Goal: Task Accomplishment & Management: Manage account settings

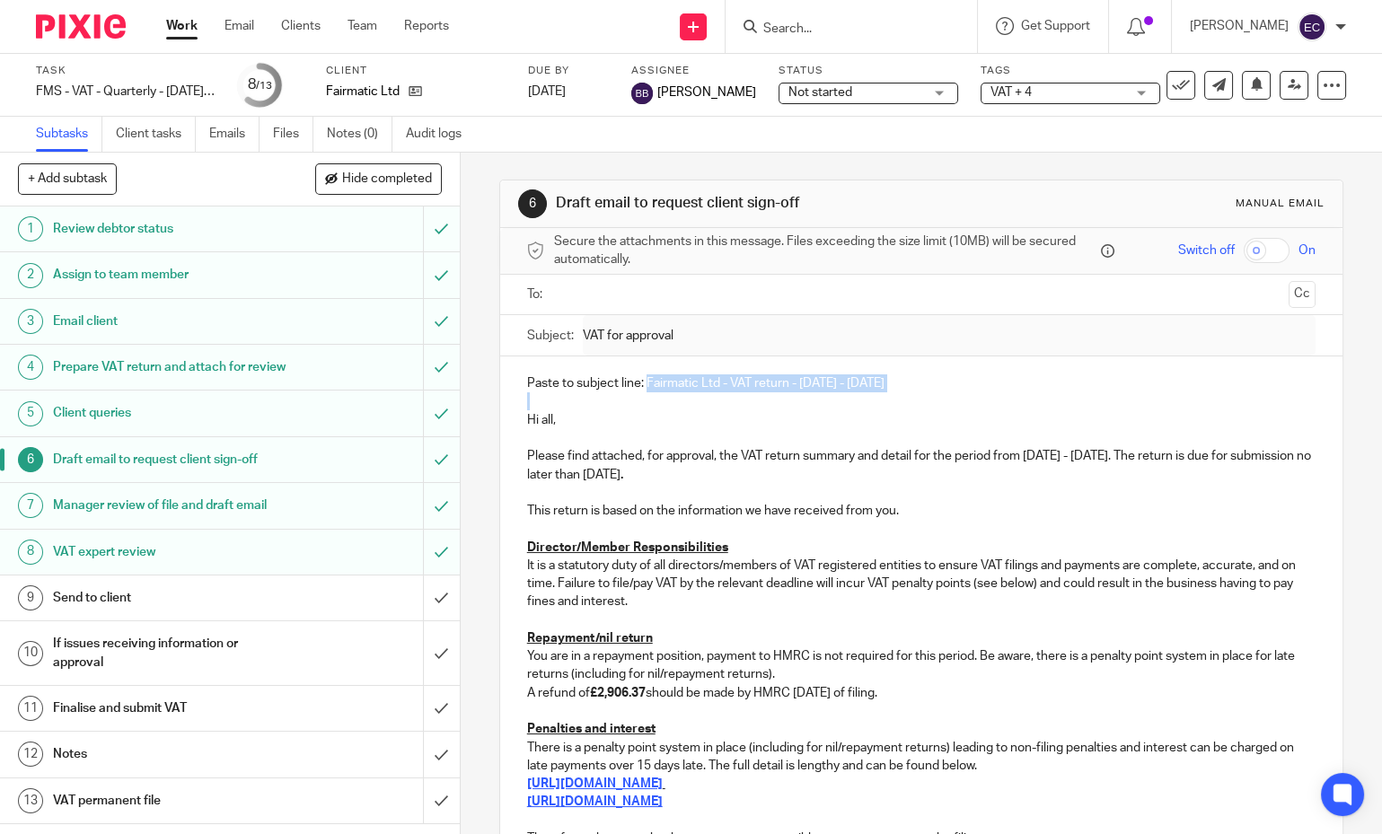
click at [835, 27] on input "Search" at bounding box center [842, 30] width 162 height 16
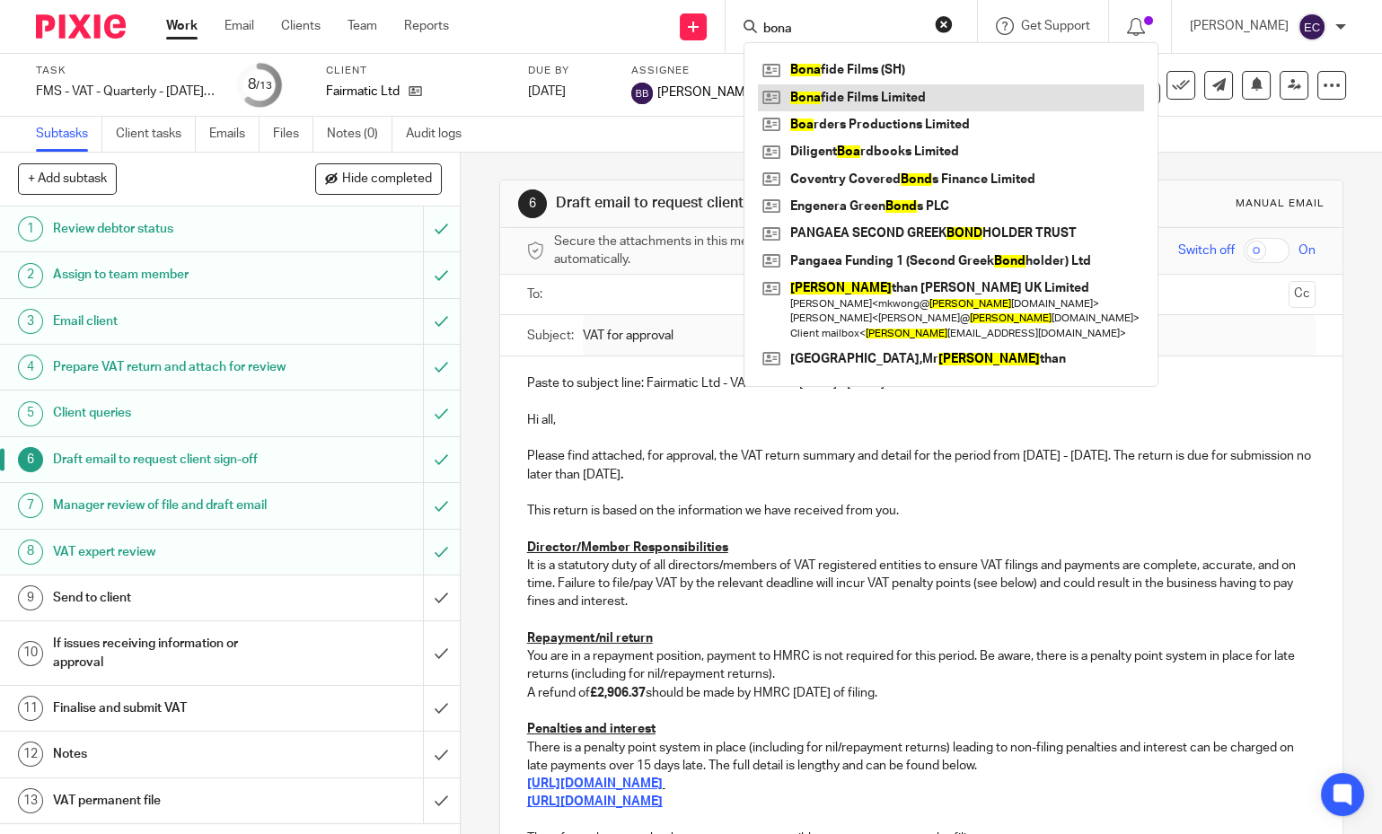
type input "bona"
click at [816, 92] on link at bounding box center [951, 97] width 386 height 27
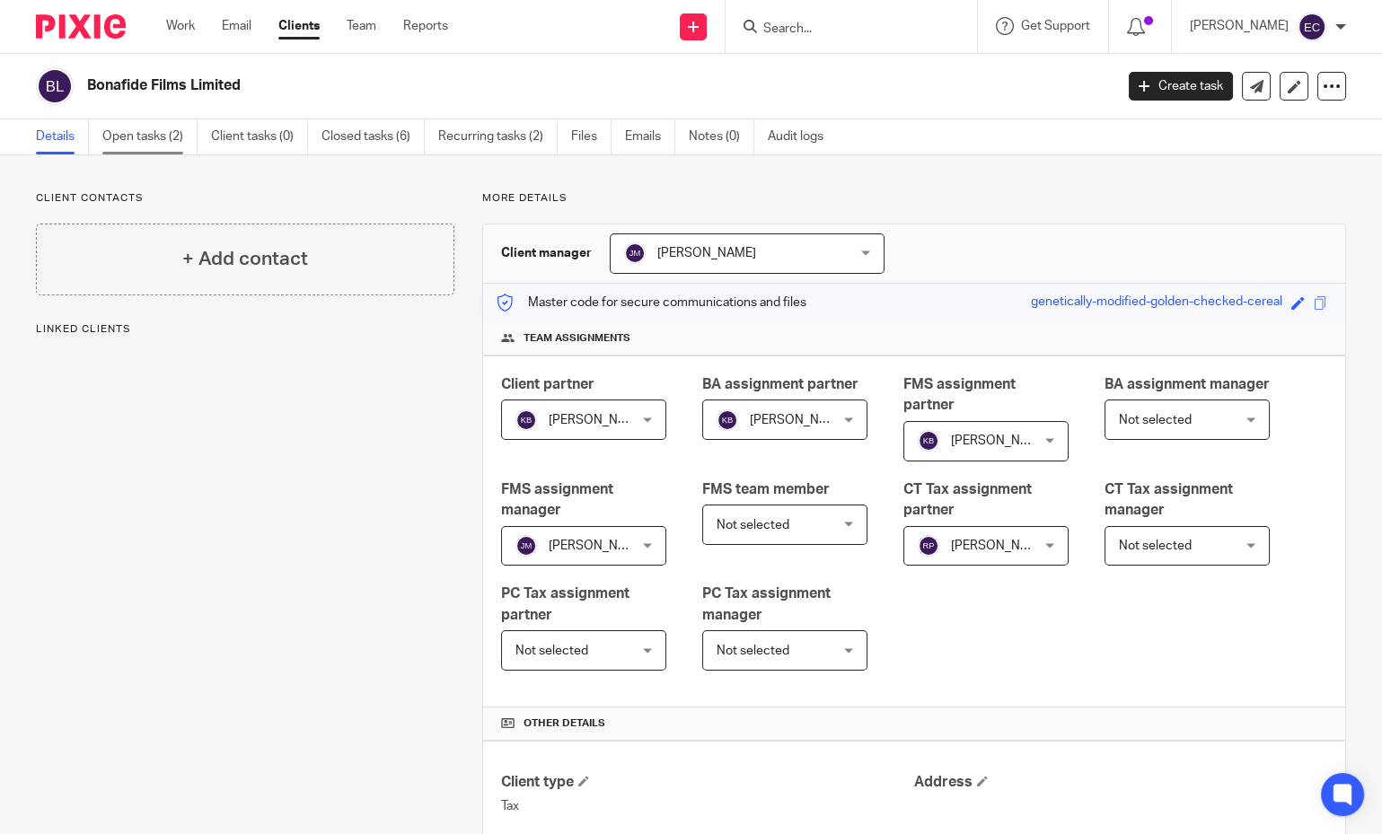
click at [138, 141] on link "Open tasks (2)" at bounding box center [149, 136] width 95 height 35
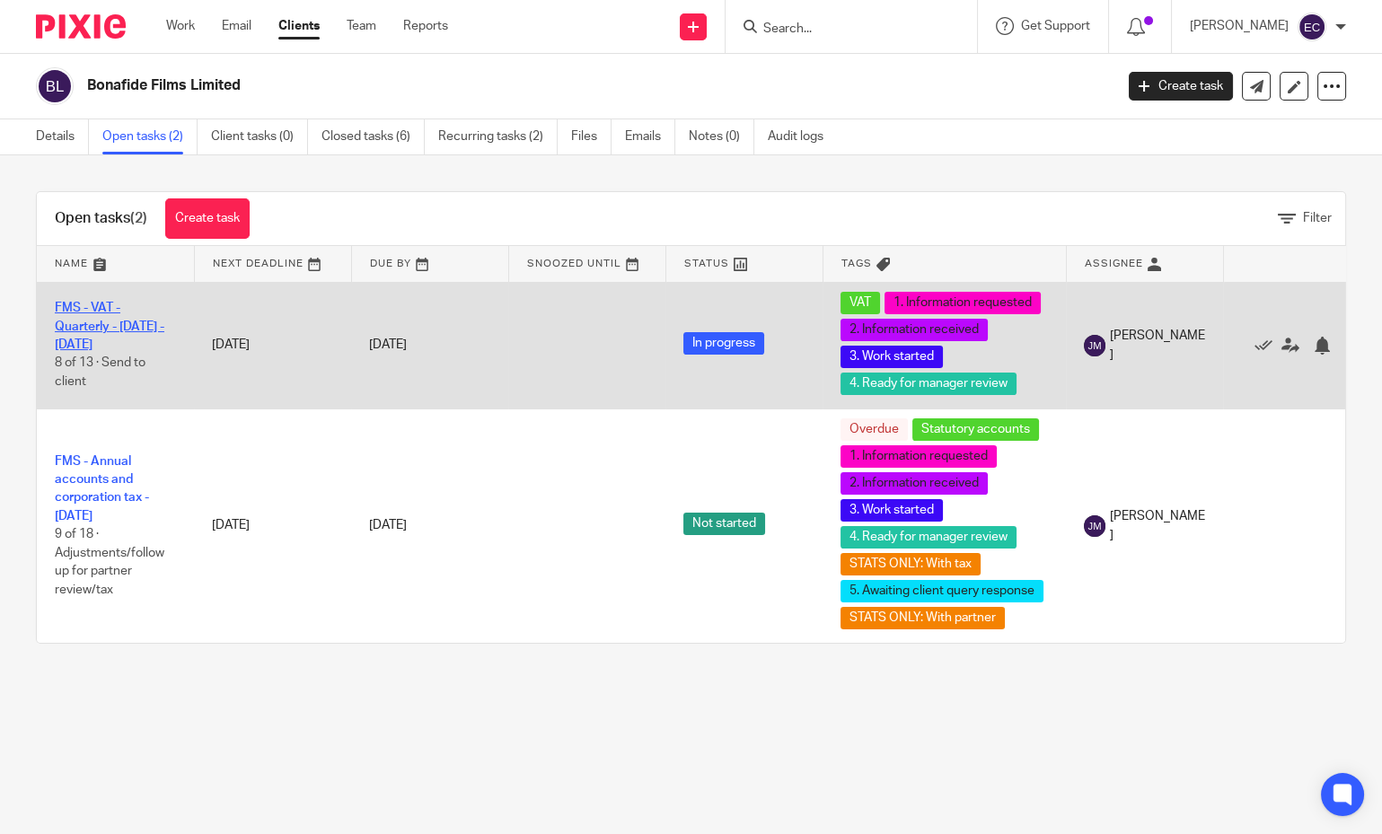
click at [105, 328] on link "FMS - VAT - Quarterly - [DATE] - [DATE]" at bounding box center [110, 326] width 110 height 49
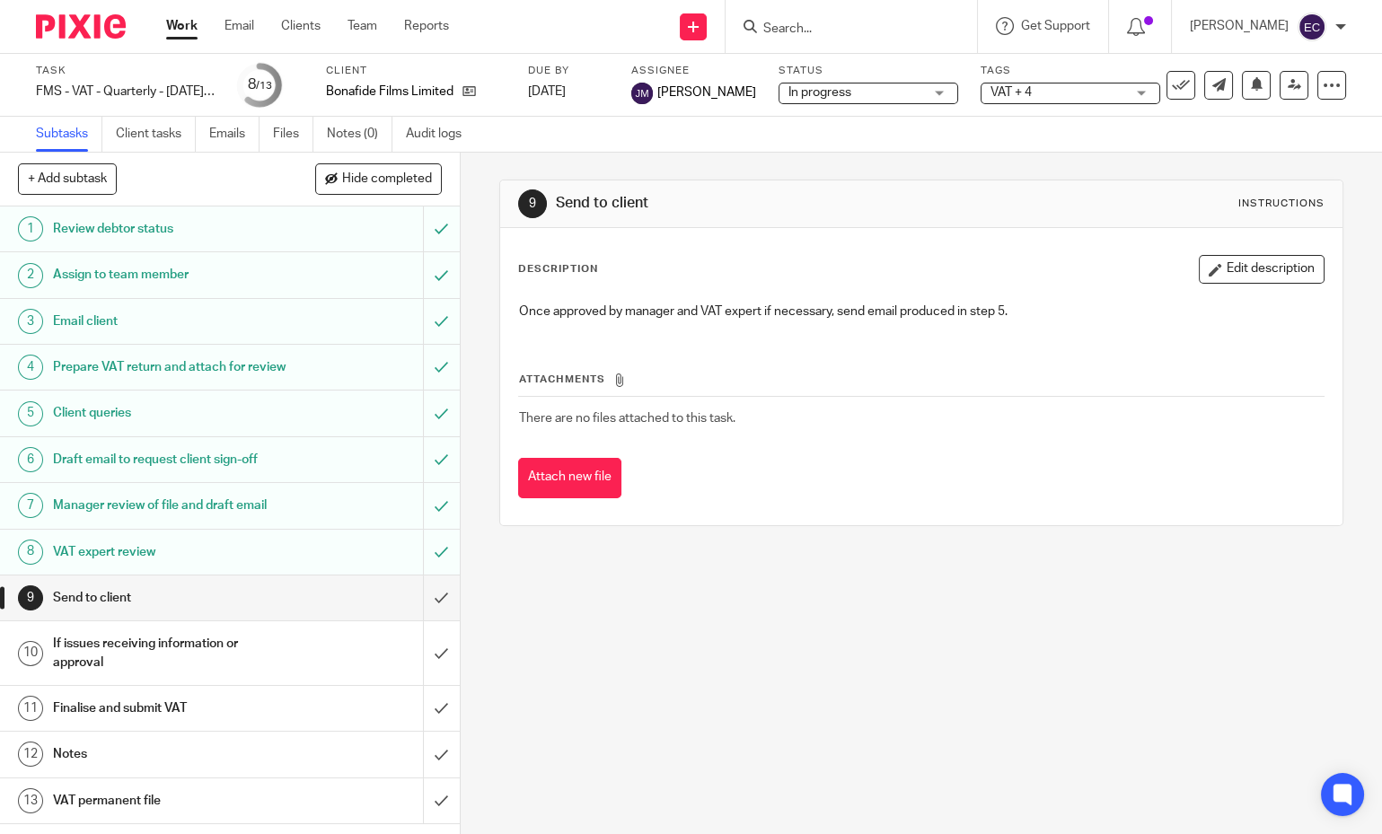
click at [157, 470] on h1 "Draft email to request client sign-off" at bounding box center [170, 459] width 235 height 27
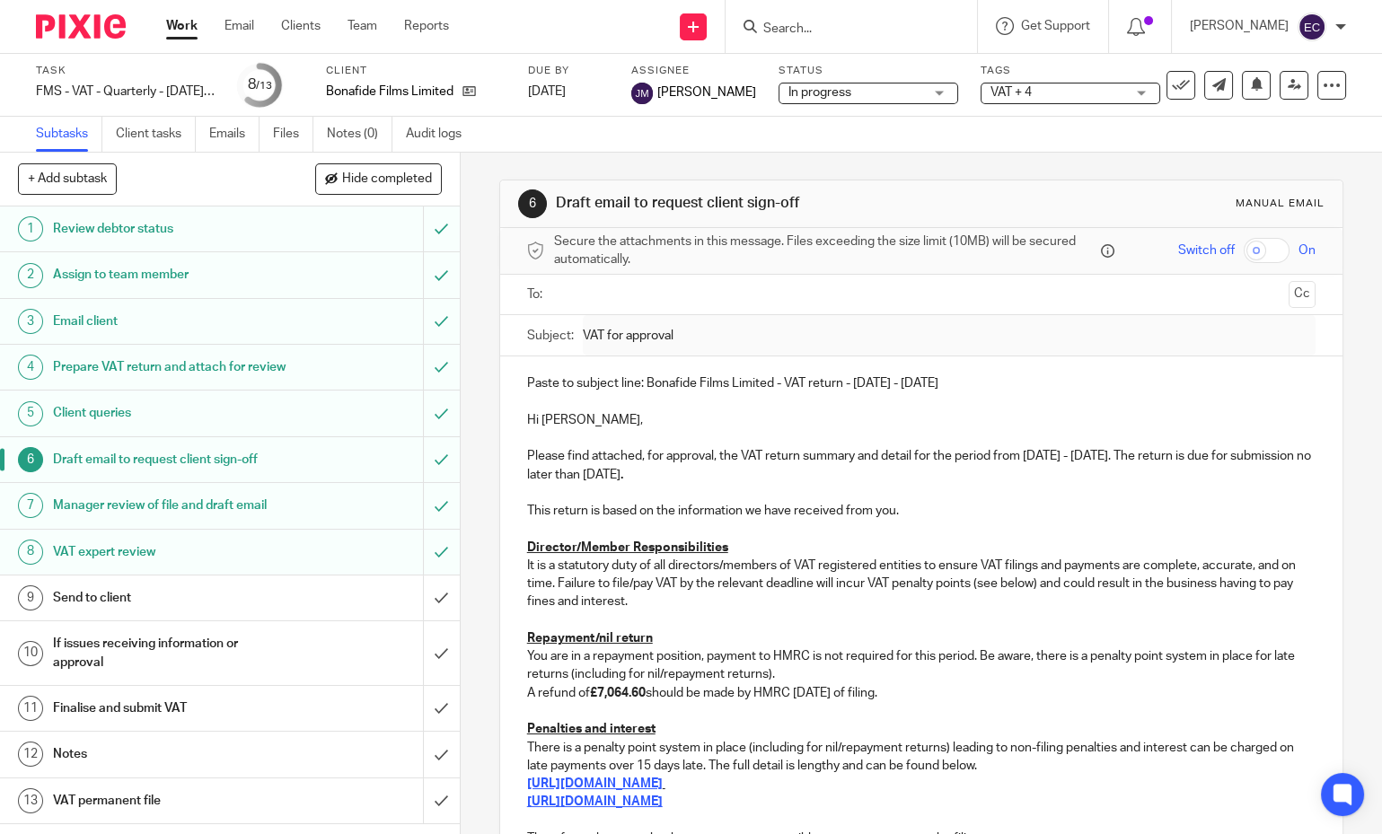
scroll to position [238, 0]
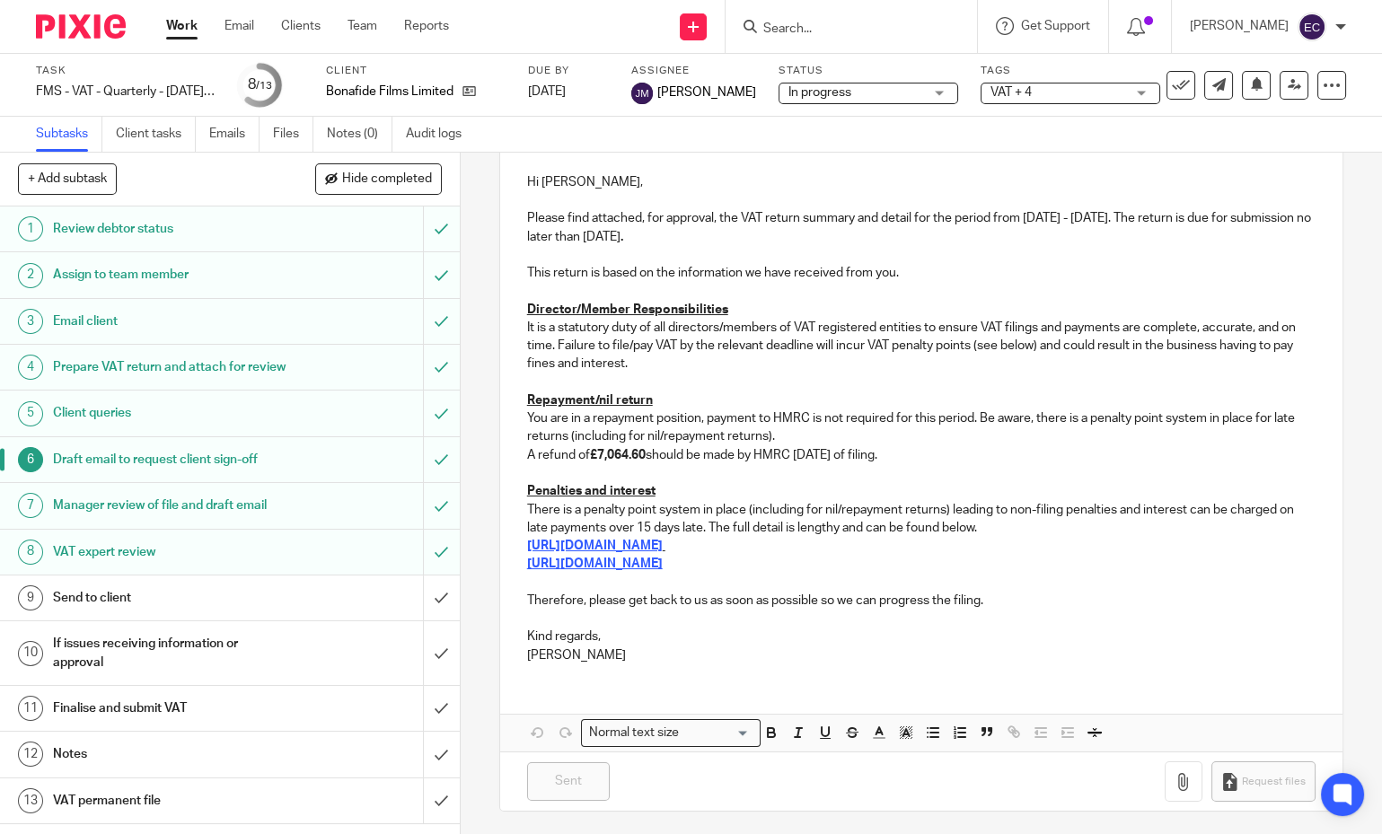
click at [130, 381] on h1 "Prepare VAT return and attach for review" at bounding box center [170, 367] width 235 height 27
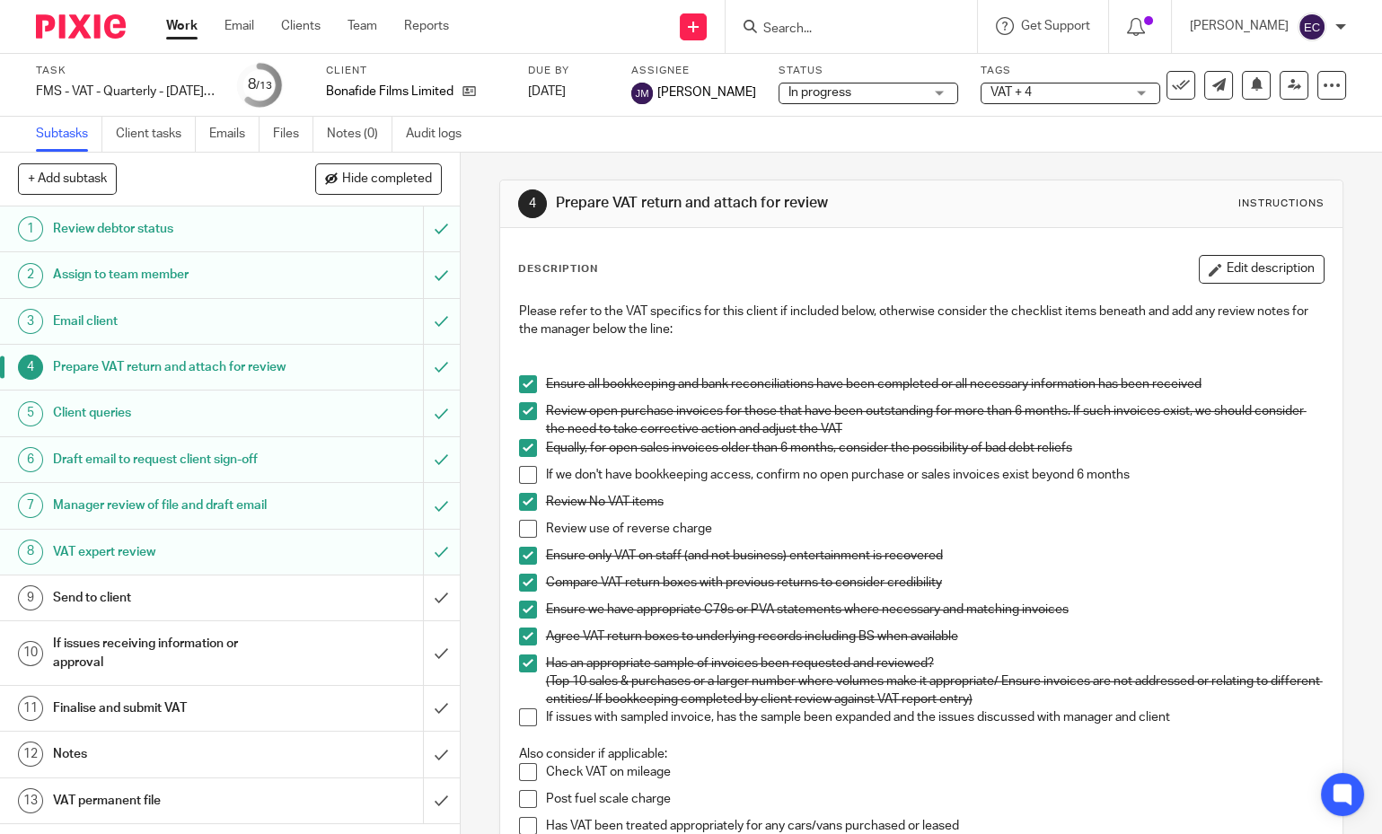
scroll to position [594, 0]
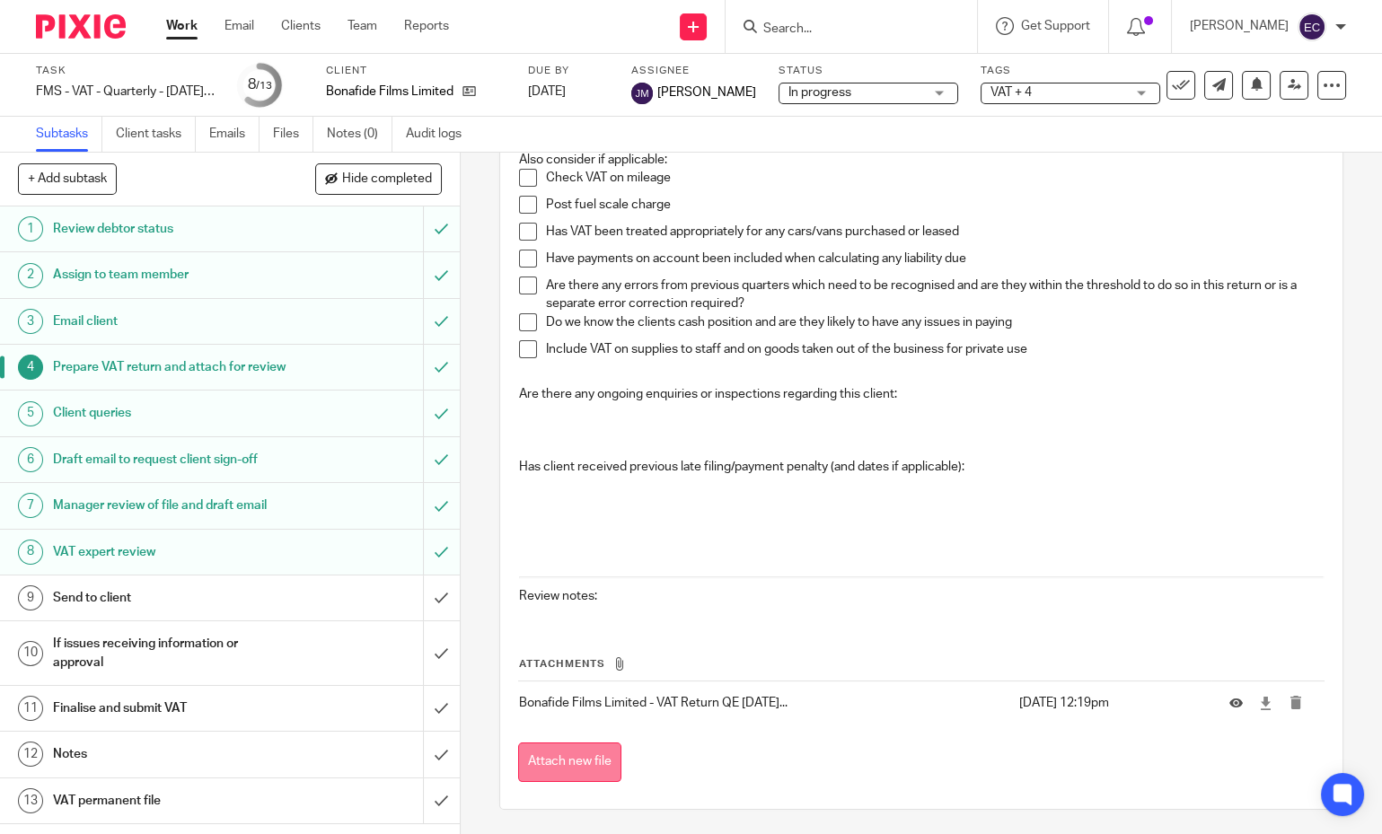
click at [589, 764] on button "Attach new file" at bounding box center [569, 763] width 103 height 40
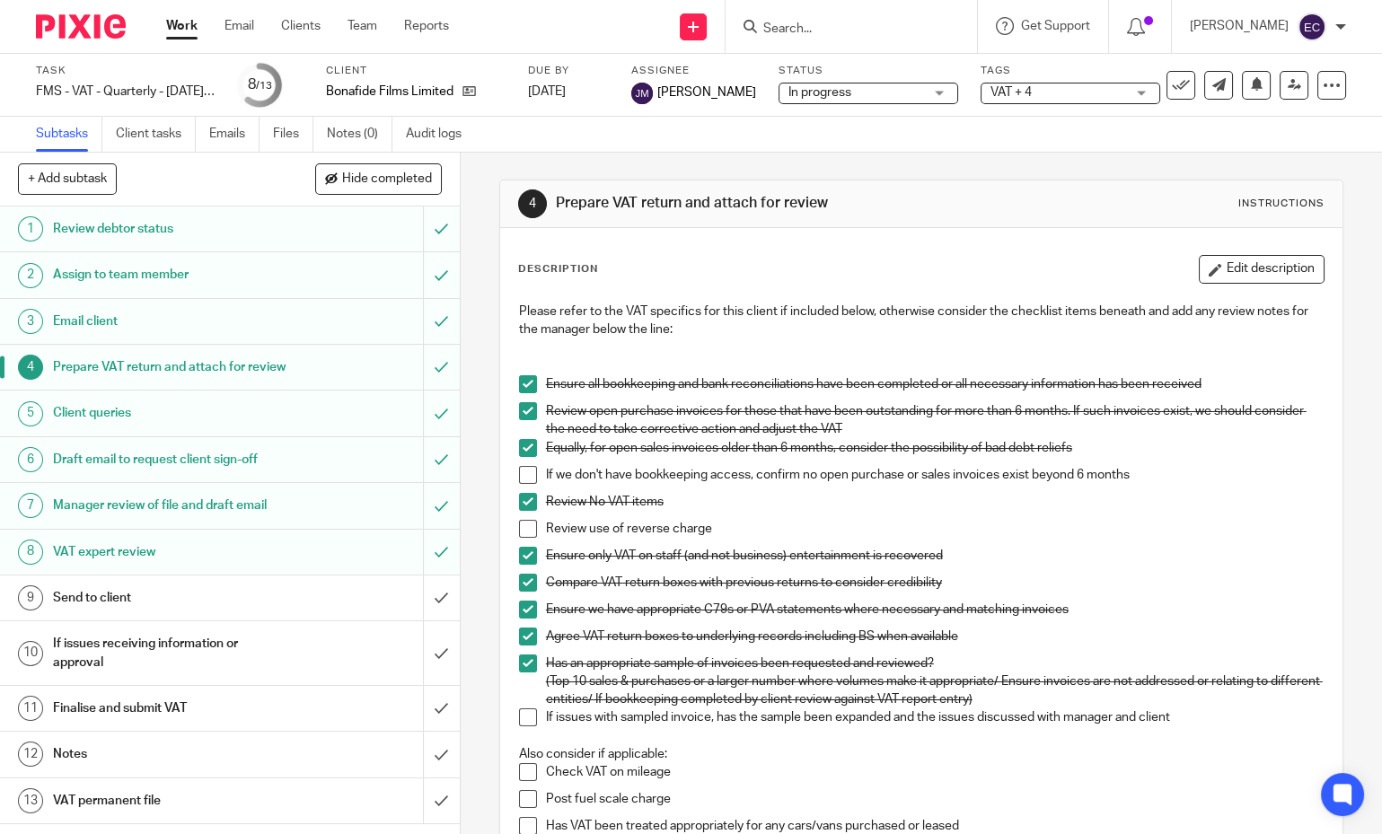
scroll to position [681, 0]
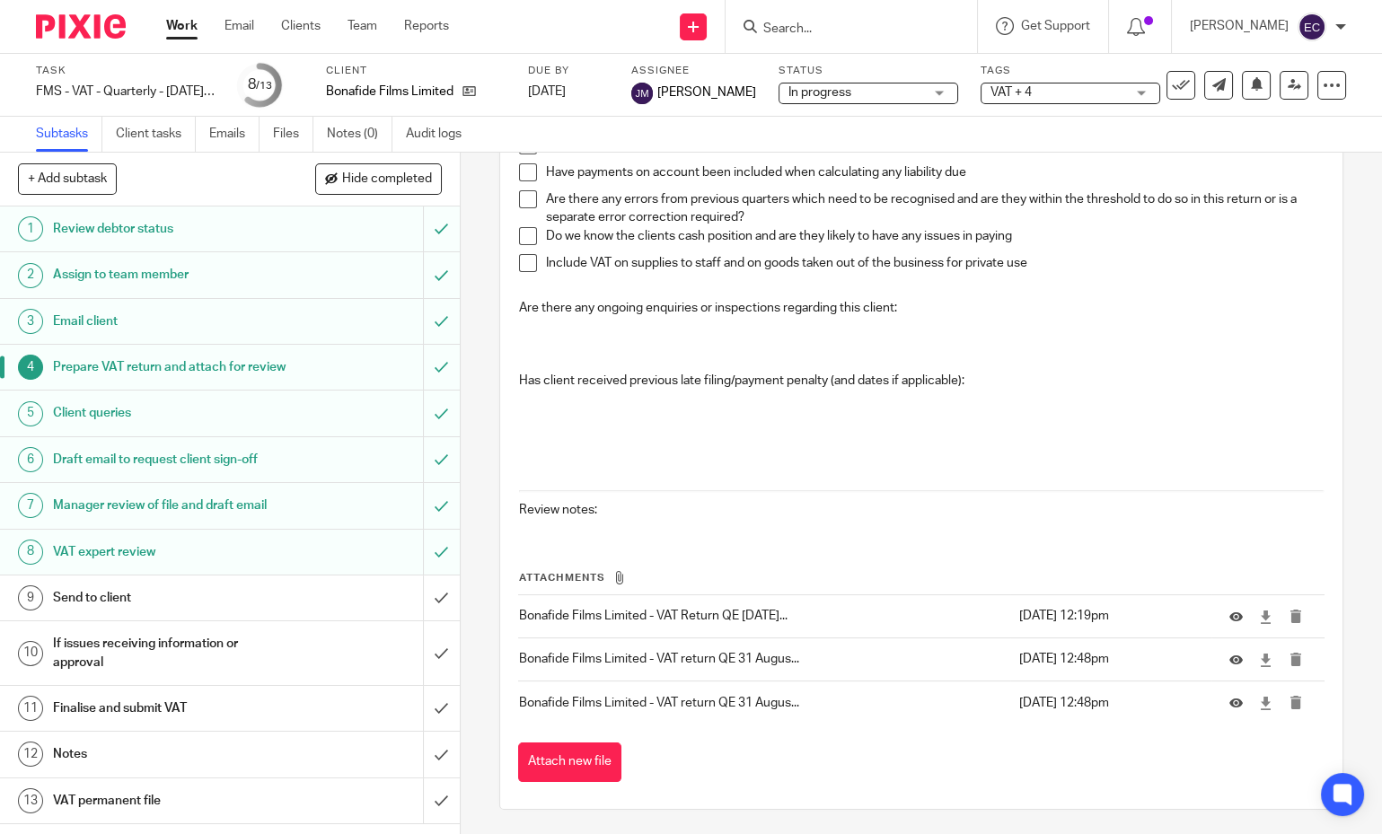
click at [236, 482] on link "6 Draft email to request client sign-off" at bounding box center [211, 459] width 423 height 45
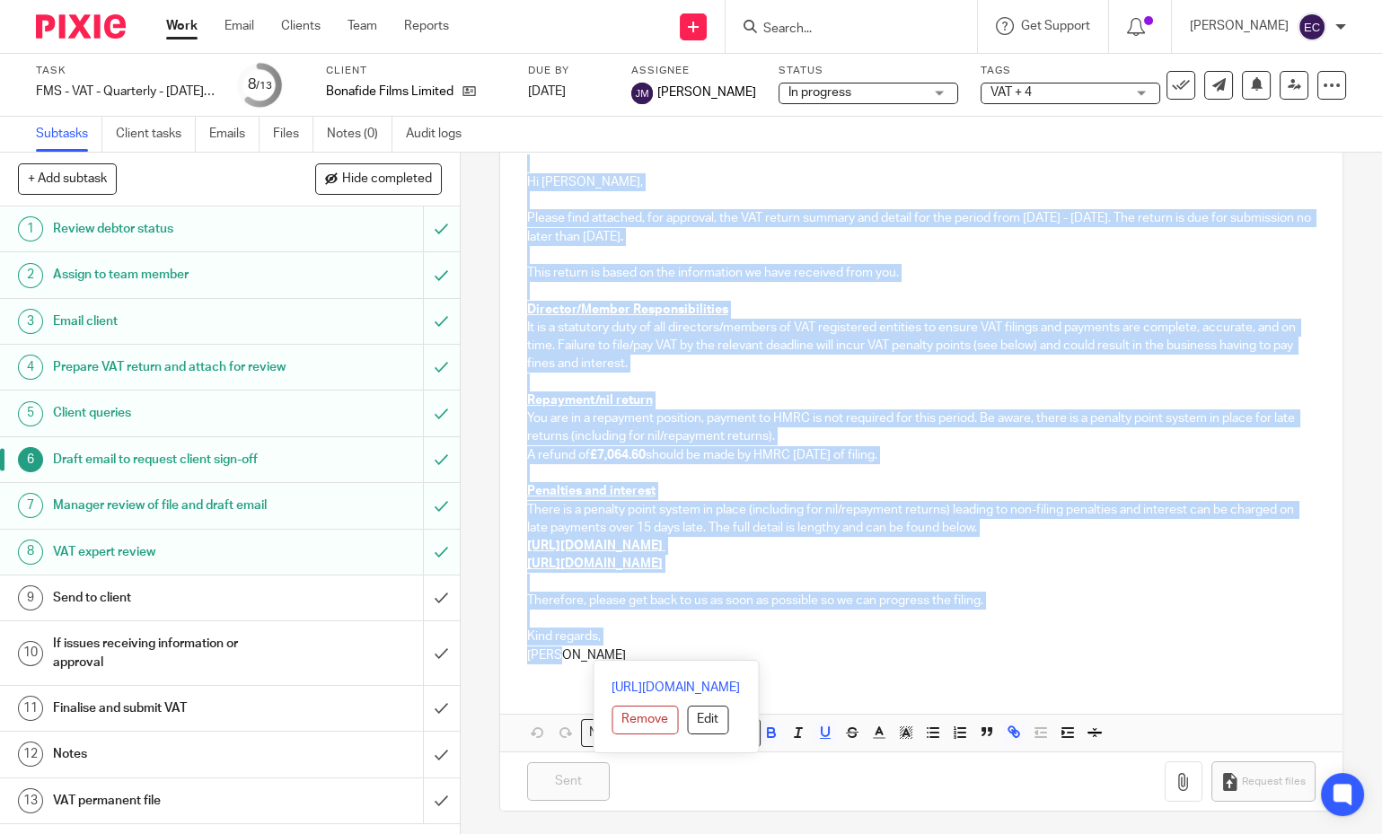
scroll to position [225, 0]
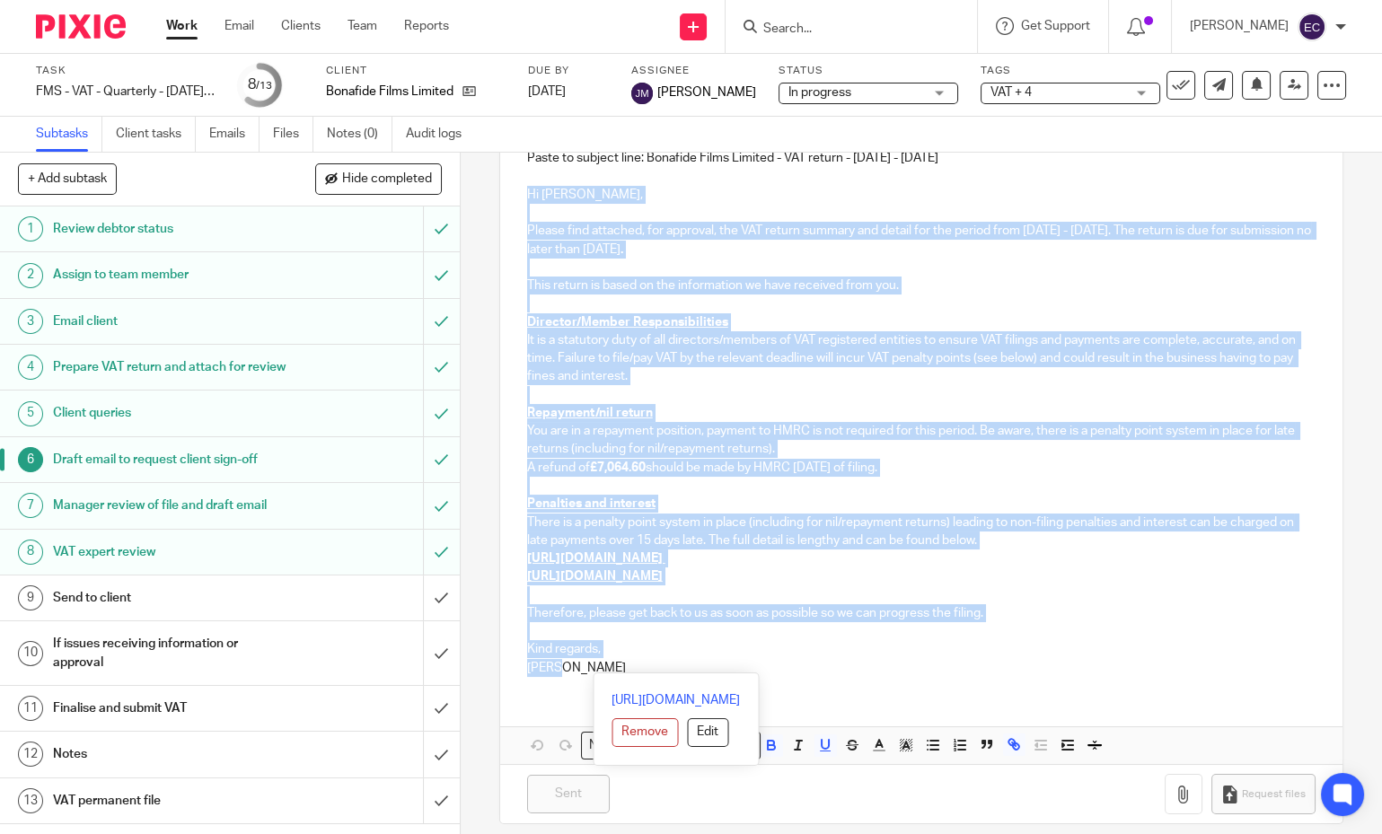
drag, startPoint x: 551, startPoint y: 647, endPoint x: 512, endPoint y: 189, distance: 459.6
click at [512, 189] on div "Paste to subject line: Bonafide Films Limited - VAT return - [DATE] - [DATE] Hi…" at bounding box center [921, 410] width 843 height 559
copy div "Lo Ip, Dolors amet consecte, adi elitsedd, eiu TEM incidi utlabor etd magnaa en…"
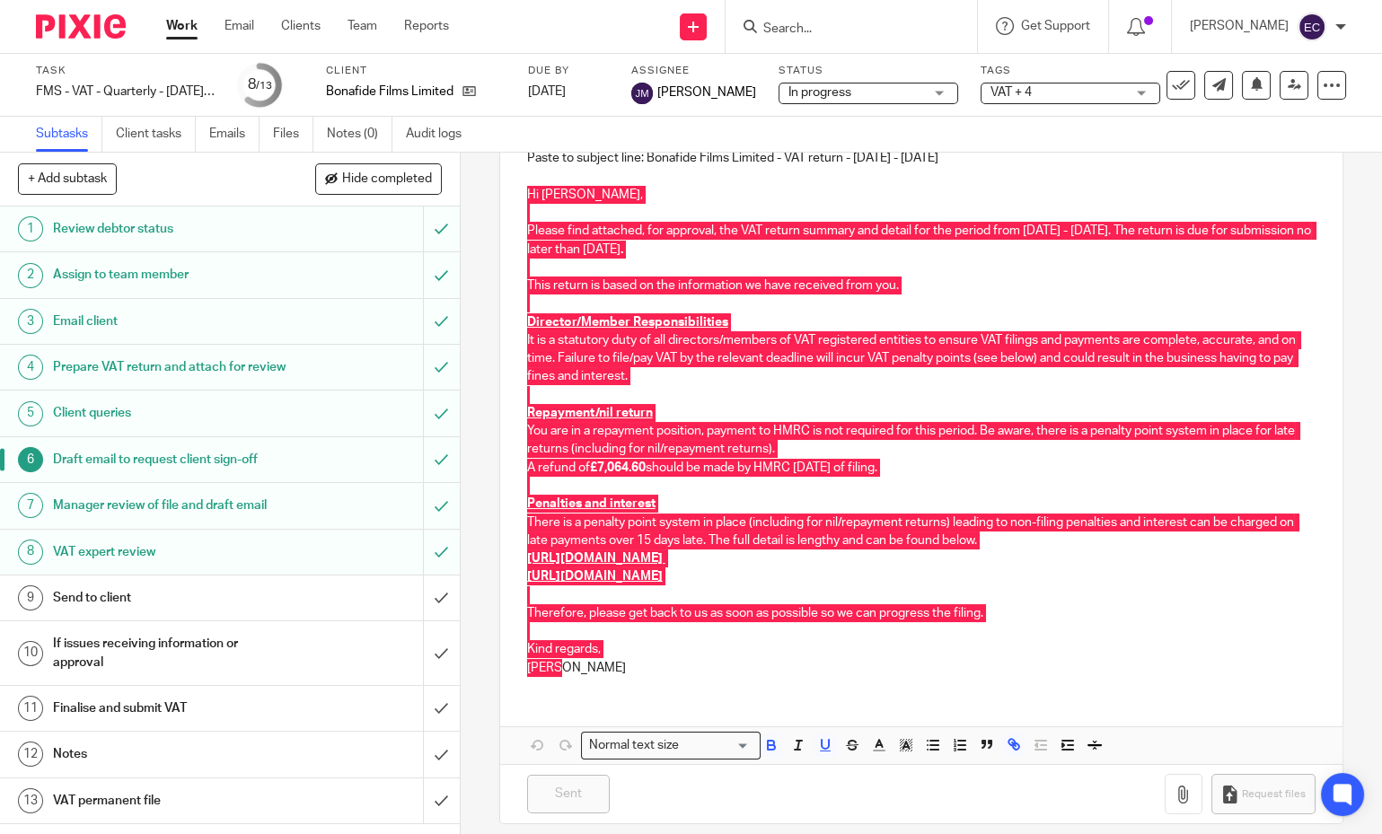
scroll to position [0, 0]
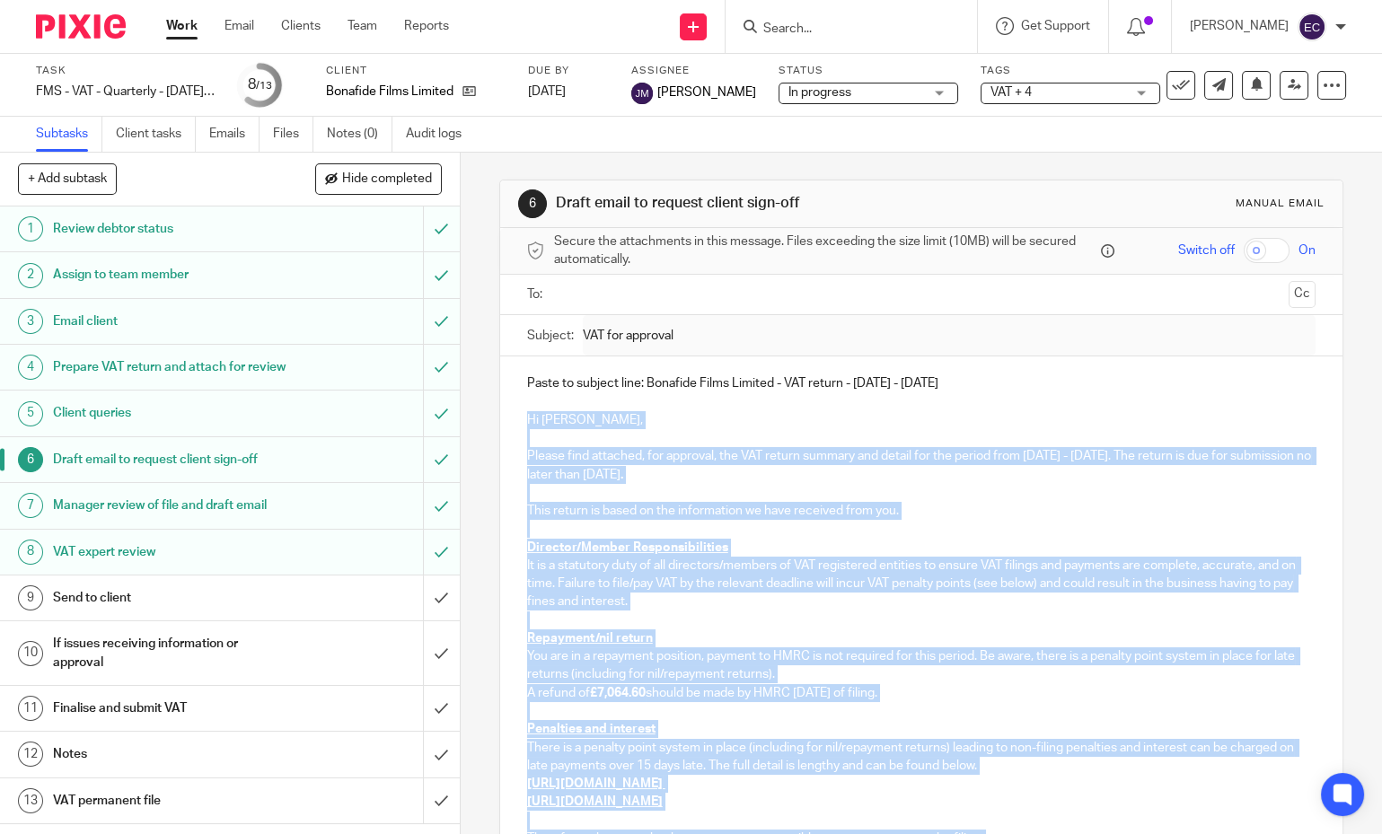
drag, startPoint x: 639, startPoint y: 374, endPoint x: 958, endPoint y: 383, distance: 318.9
click at [958, 383] on p "Paste to subject line: Bonafide Films Limited - VAT return - [DATE] - [DATE]" at bounding box center [921, 383] width 789 height 18
copy p "Bonafide Films Limited - VAT return - [DATE] - [DATE]"
click at [426, 617] on input "submit" at bounding box center [230, 598] width 460 height 45
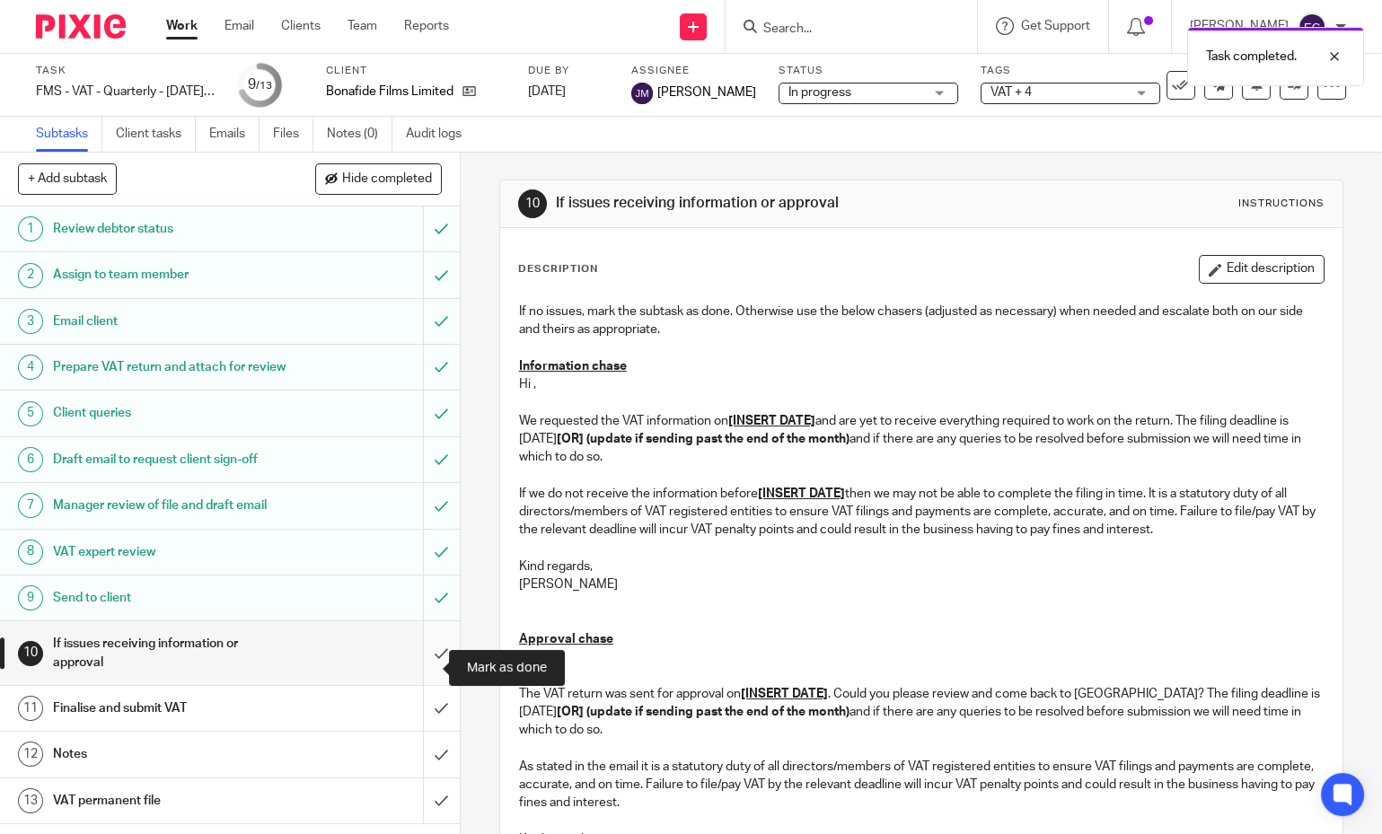
click at [409, 657] on input "submit" at bounding box center [230, 653] width 460 height 64
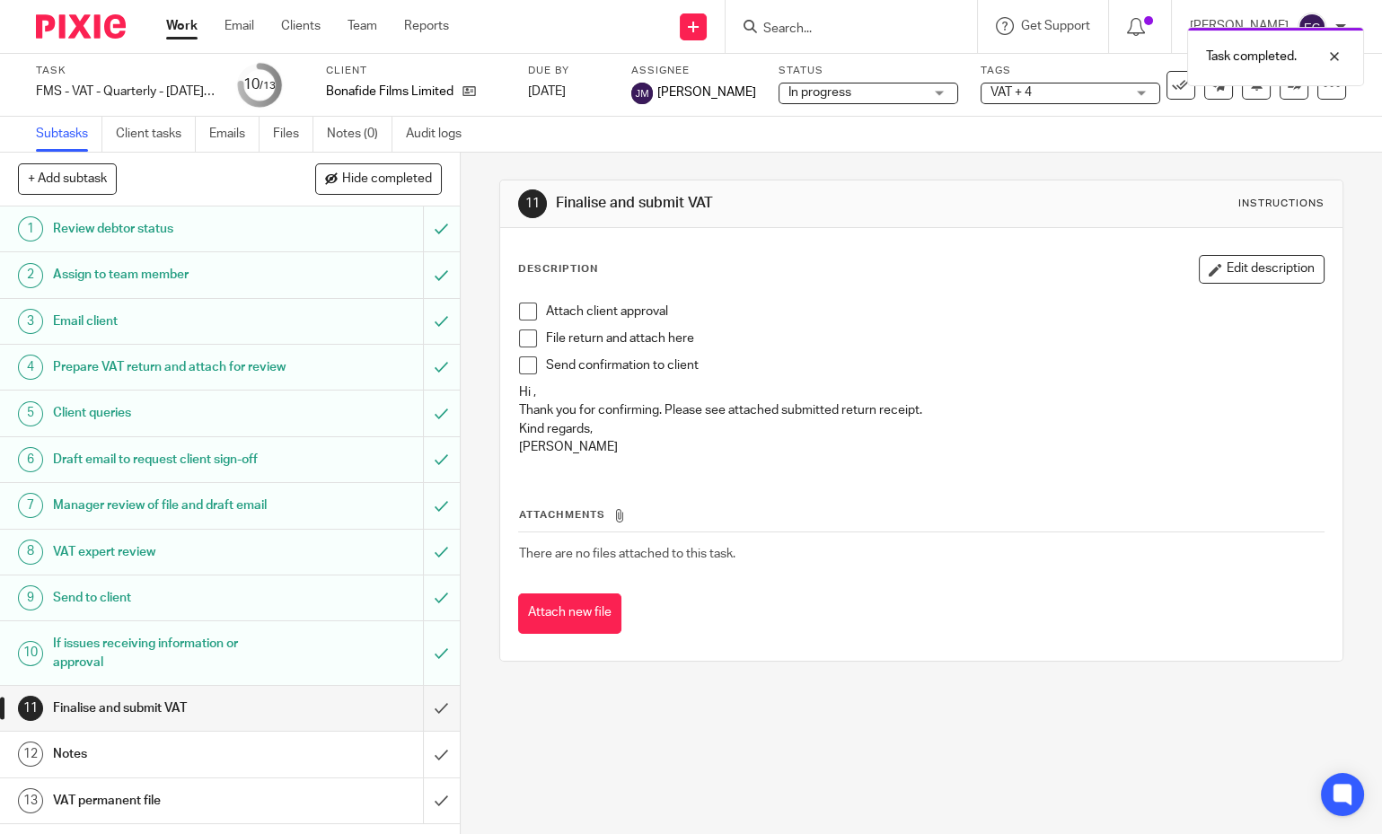
click at [990, 93] on span "VAT + 4" at bounding box center [1010, 92] width 41 height 13
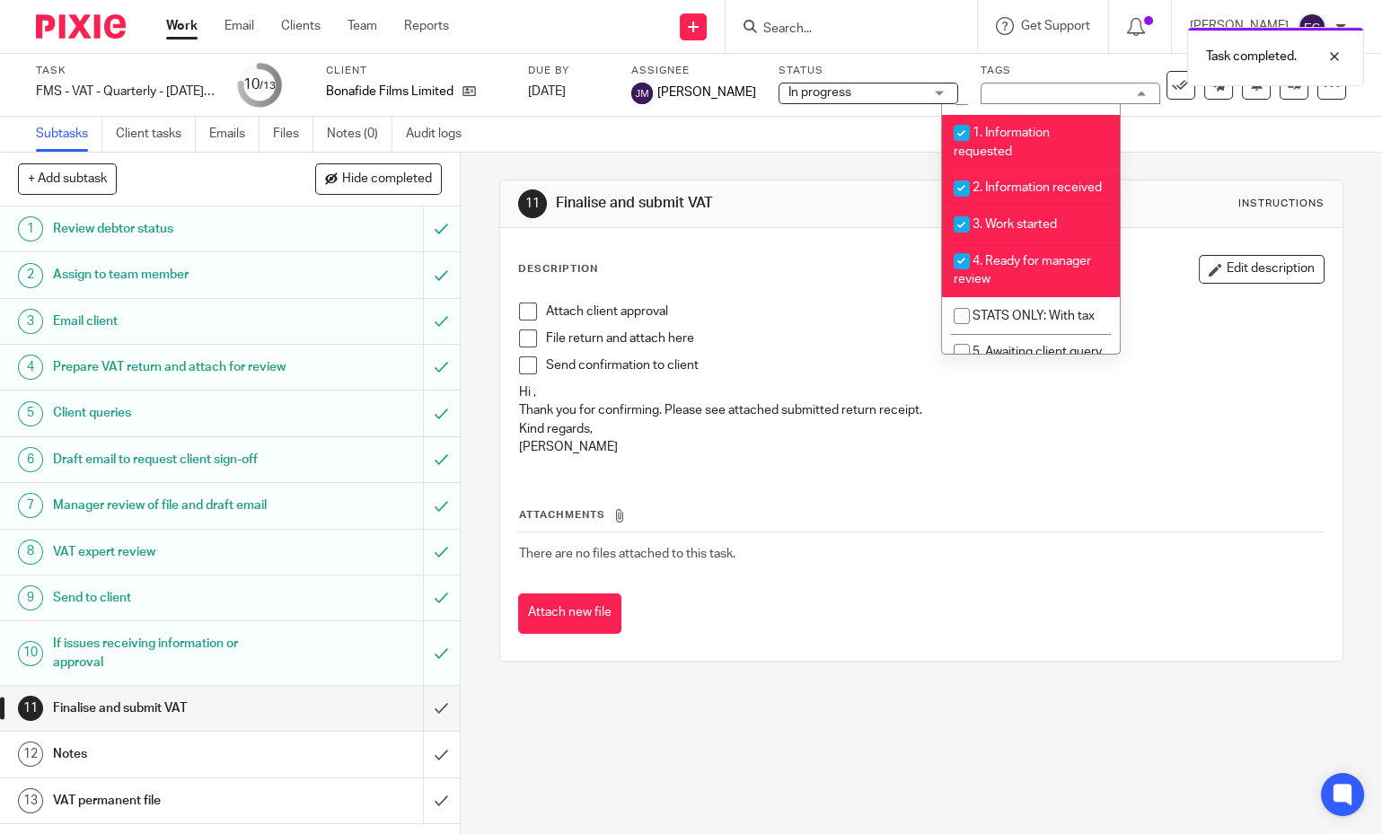
scroll to position [498, 0]
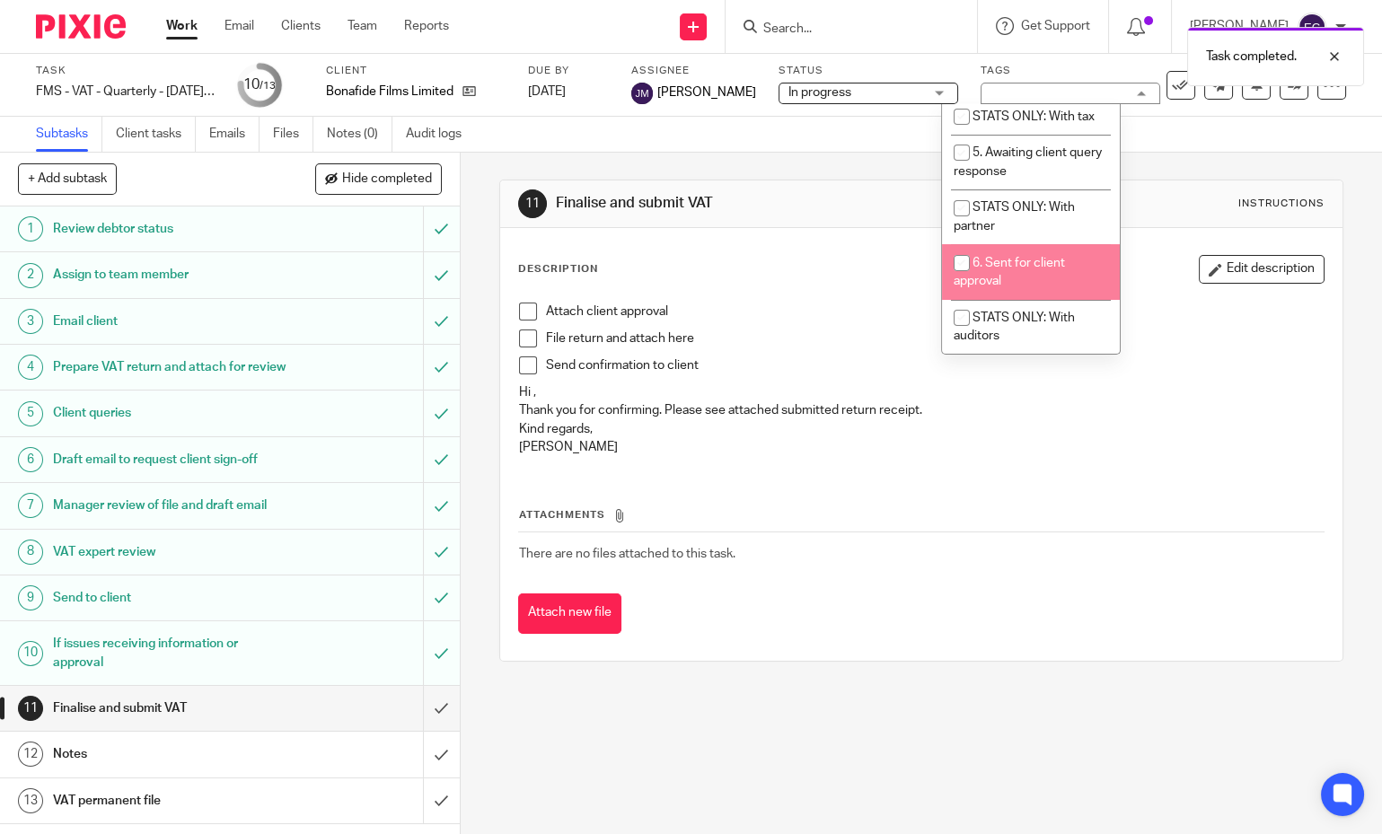
click at [1020, 280] on span "6. Sent for client approval" at bounding box center [1009, 272] width 111 height 31
checkbox input "true"
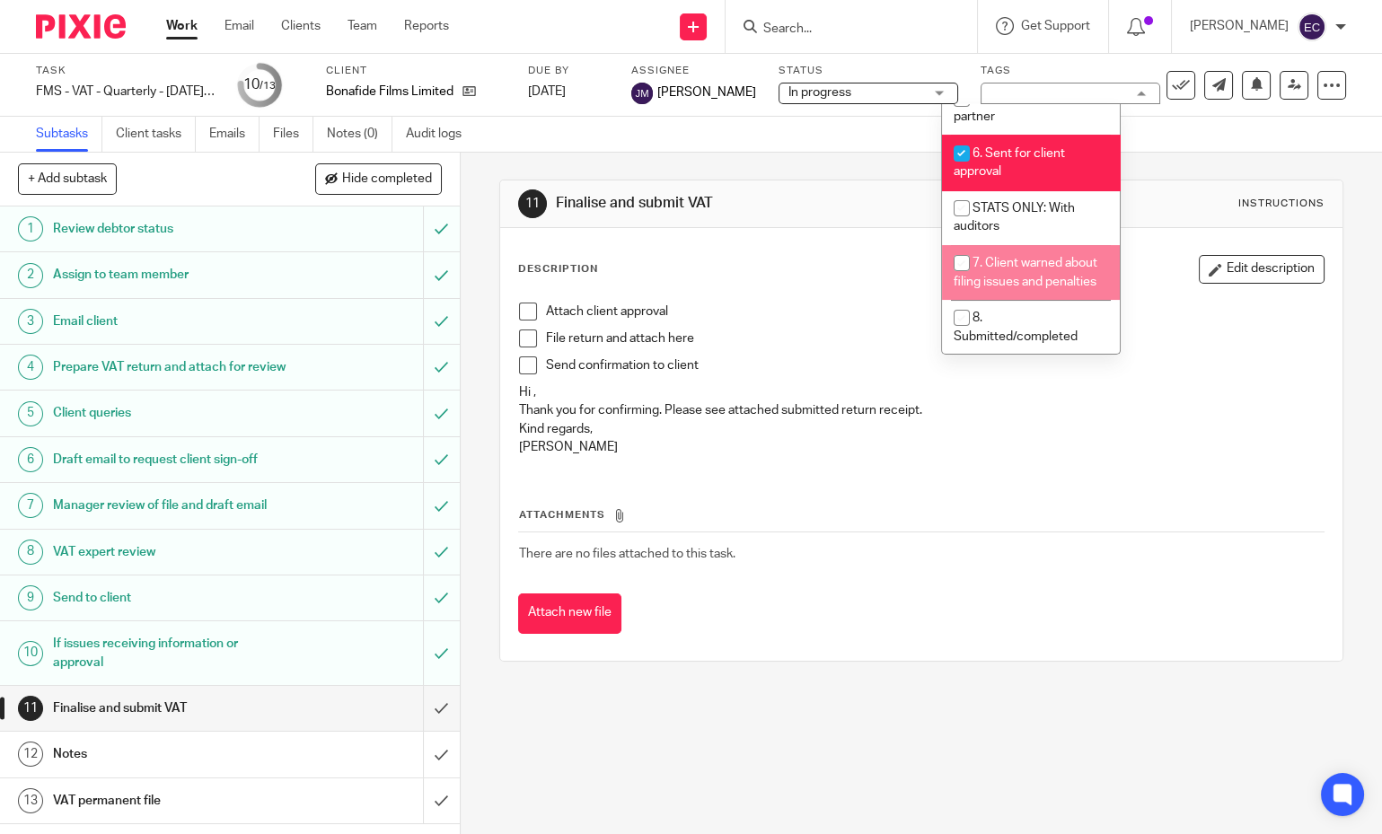
click at [882, 28] on input "Search" at bounding box center [842, 30] width 162 height 16
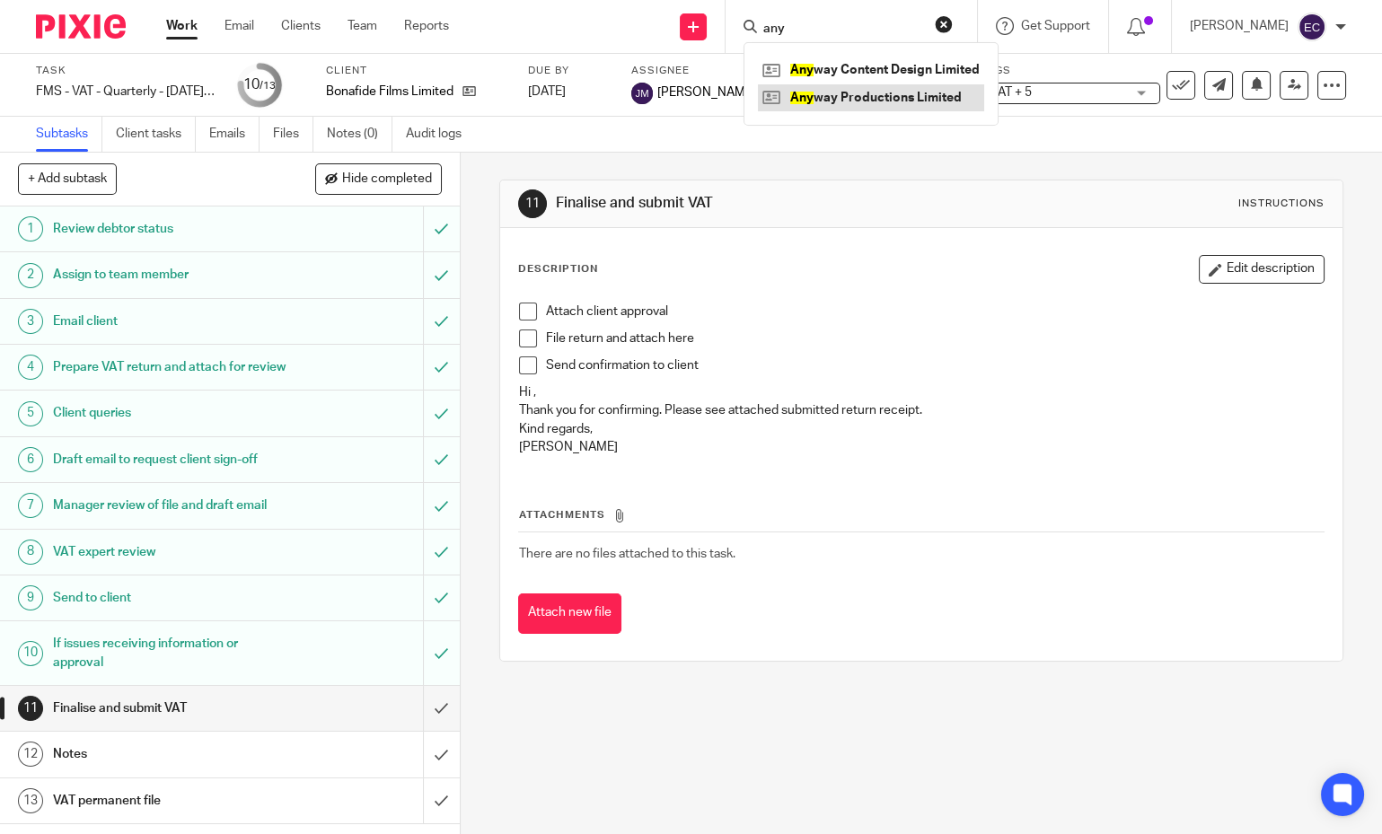
type input "any"
click at [847, 92] on link at bounding box center [871, 97] width 226 height 27
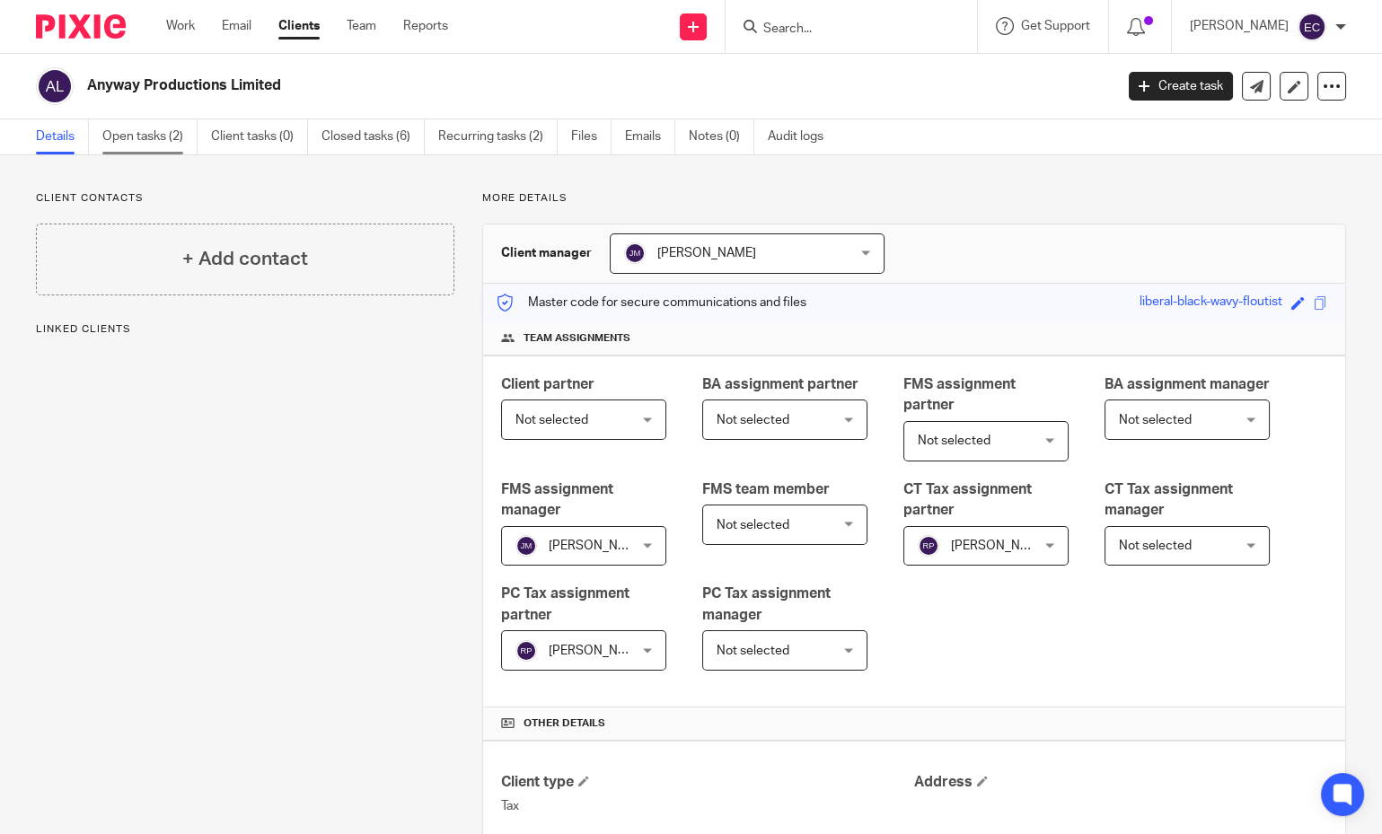
click at [167, 140] on link "Open tasks (2)" at bounding box center [149, 136] width 95 height 35
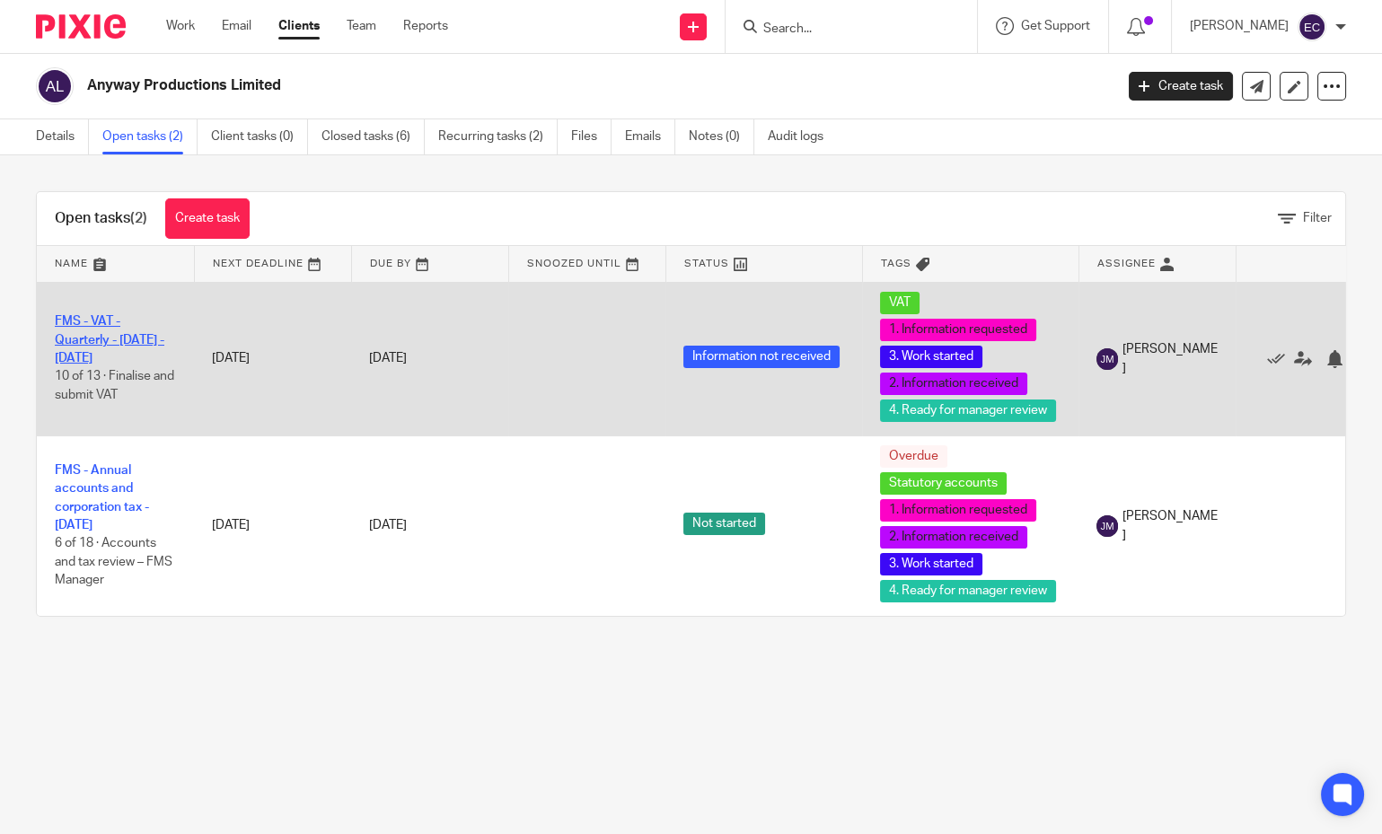
click at [84, 319] on link "FMS - VAT - Quarterly - [DATE] - [DATE]" at bounding box center [110, 339] width 110 height 49
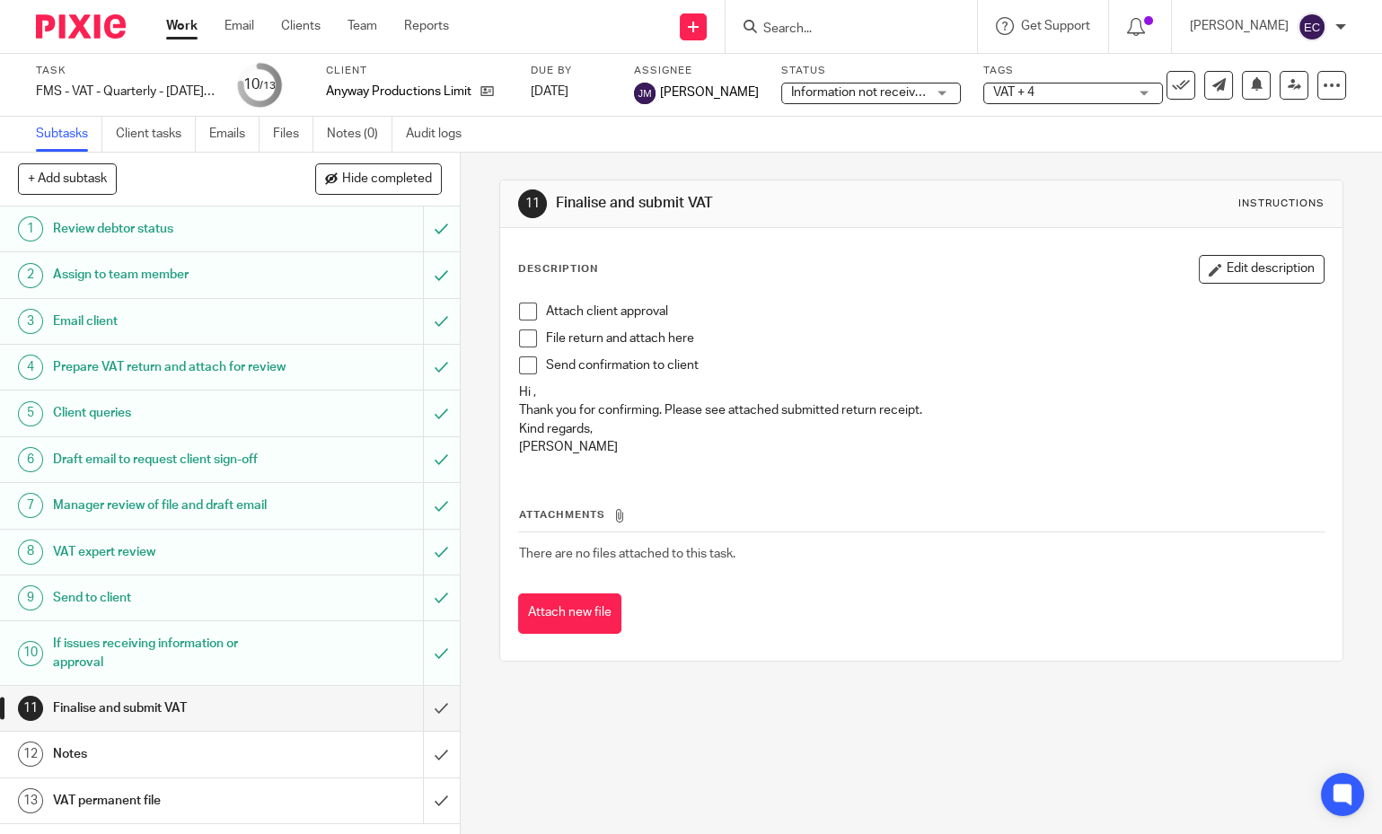
click at [1051, 95] on span "VAT + 4" at bounding box center [1060, 93] width 135 height 19
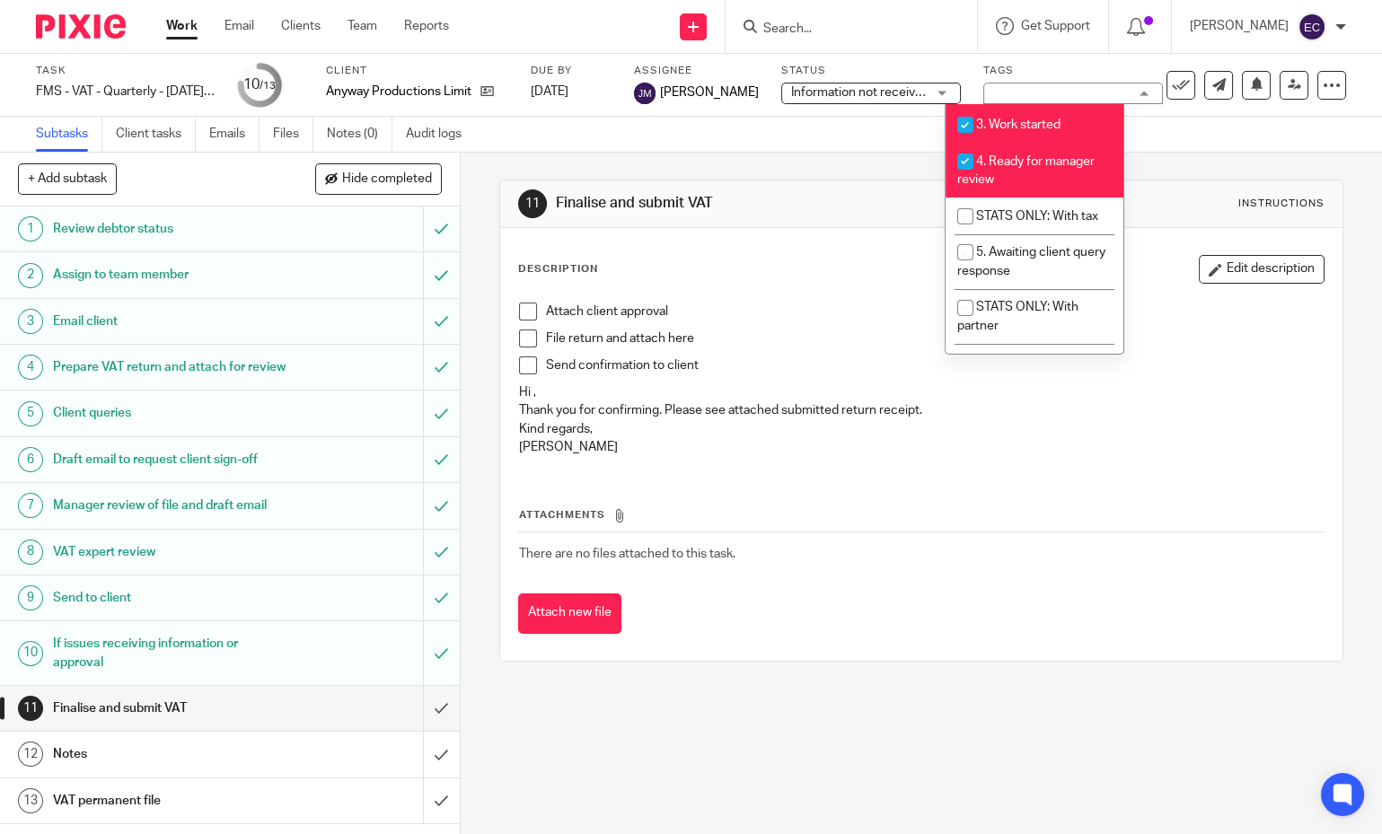
scroll to position [498, 0]
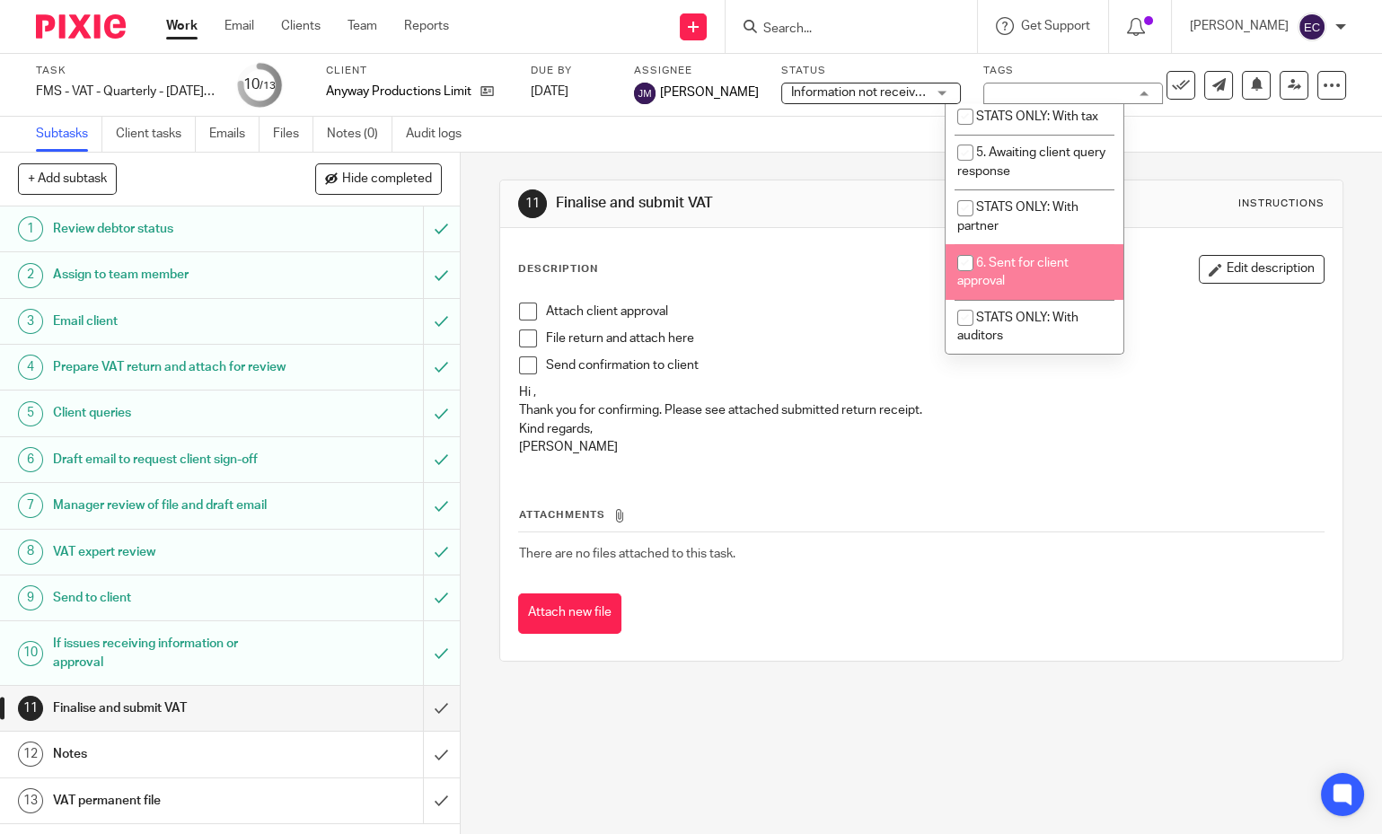
click at [1038, 277] on span "6. Sent for client approval" at bounding box center [1012, 272] width 111 height 31
checkbox input "true"
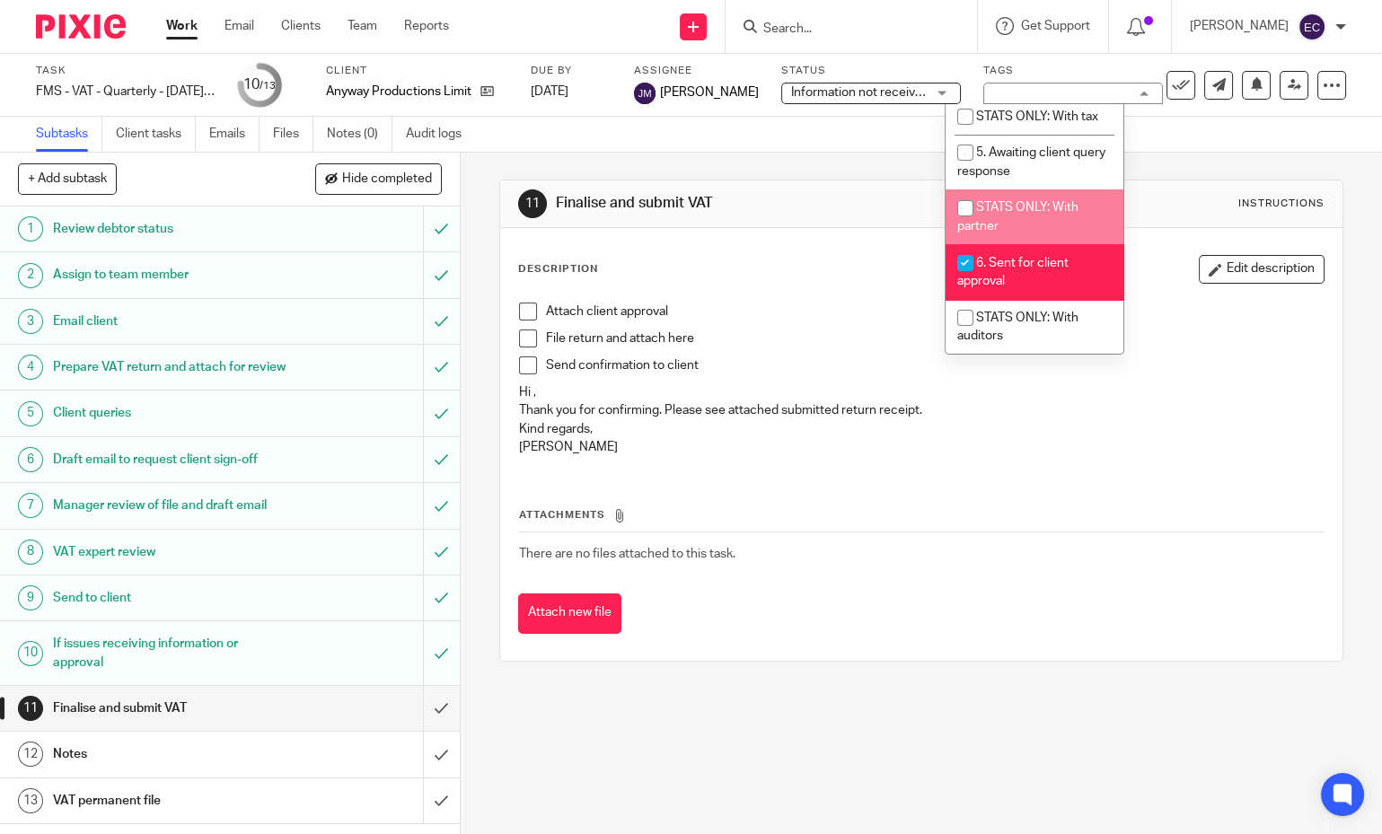
click at [796, 32] on input "Search" at bounding box center [842, 30] width 162 height 16
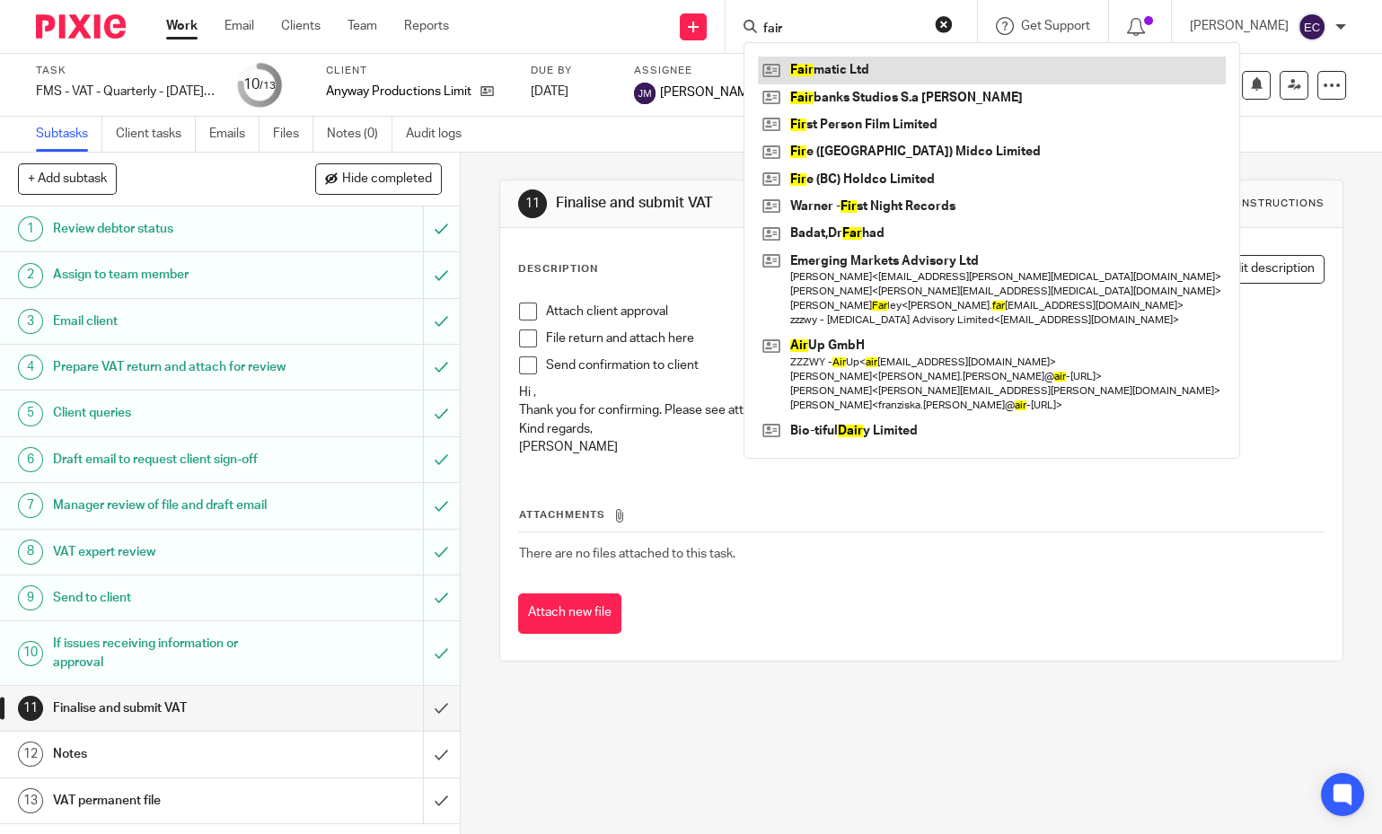
type input "fair"
click at [819, 73] on link at bounding box center [992, 70] width 468 height 27
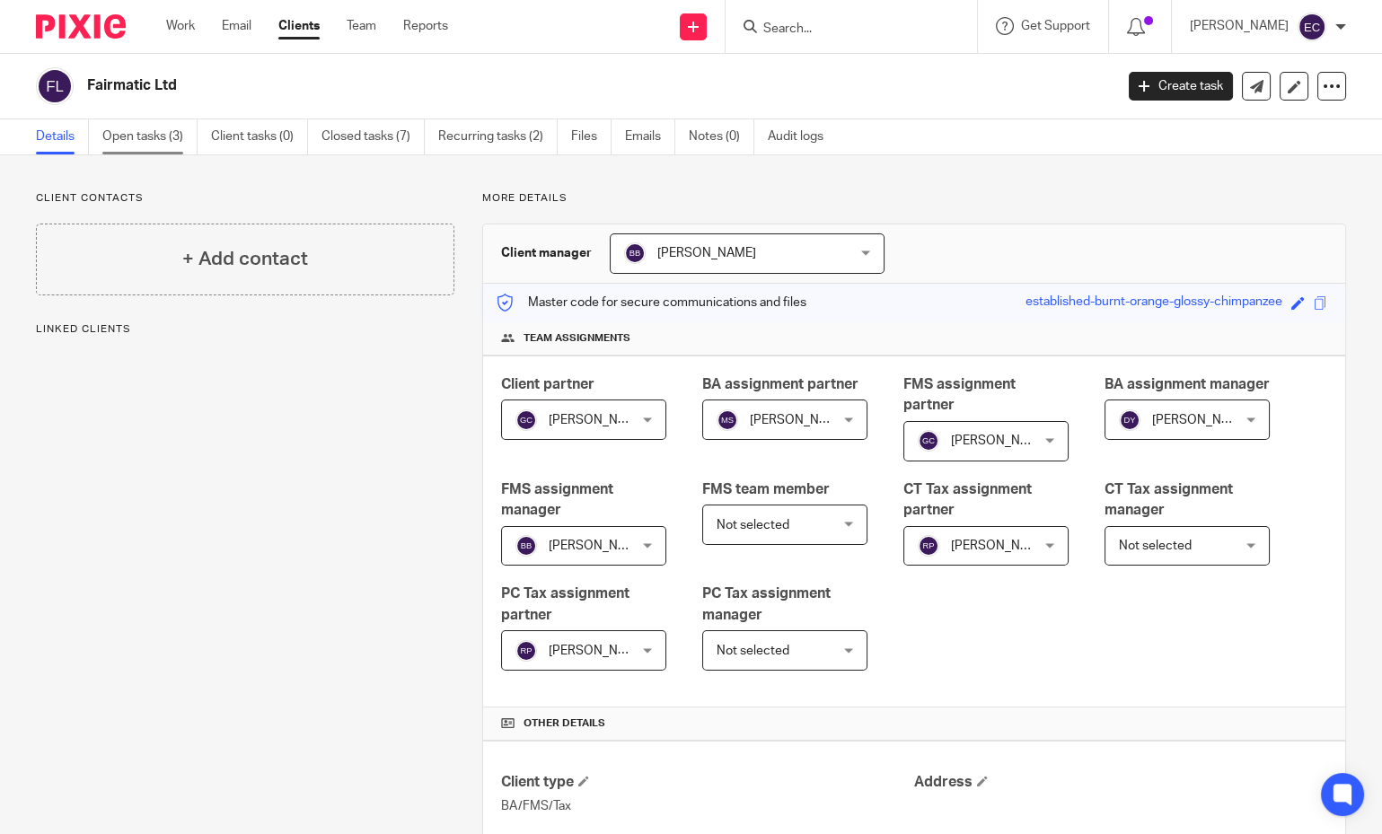
click at [146, 137] on link "Open tasks (3)" at bounding box center [149, 136] width 95 height 35
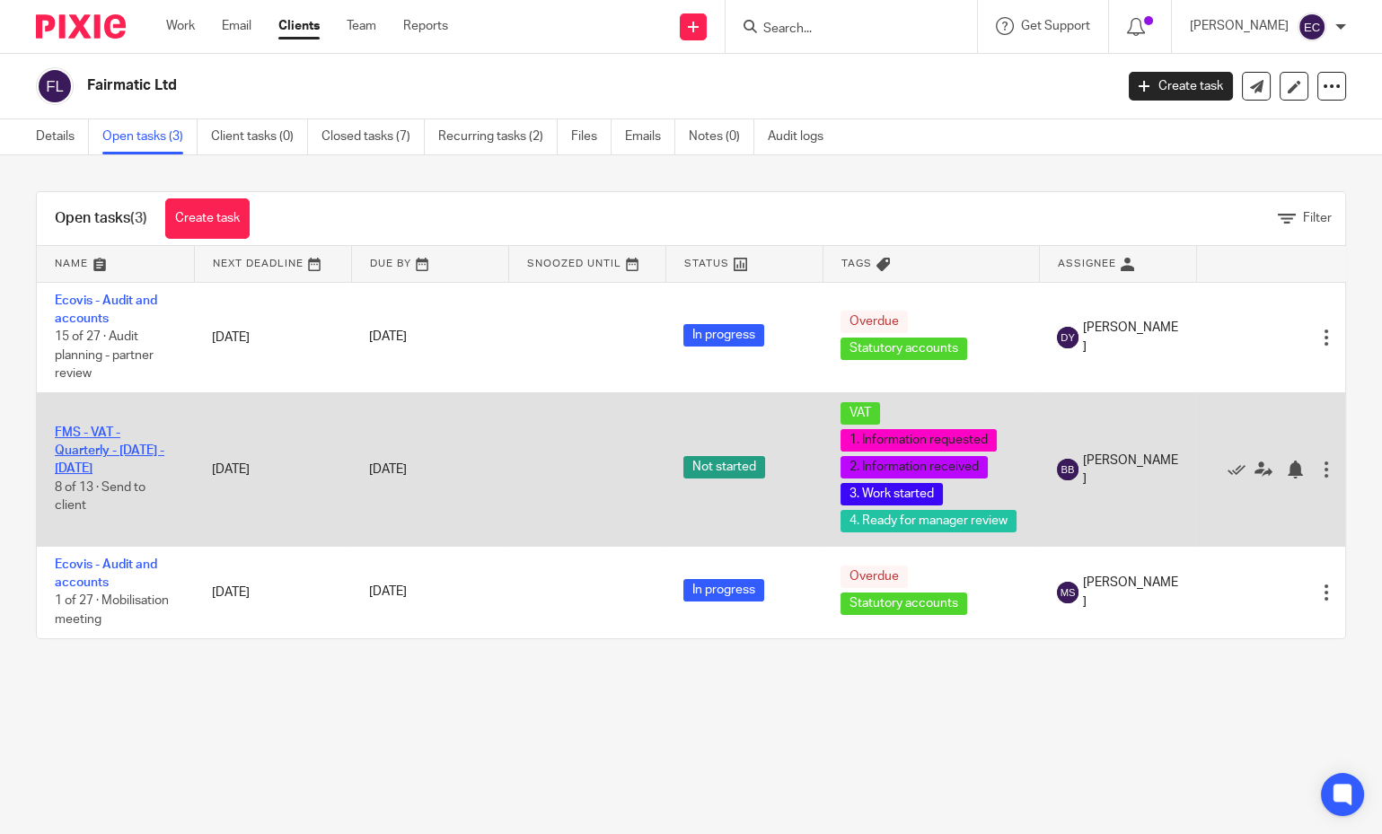
click at [100, 434] on link "FMS - VAT - Quarterly - [DATE] - [DATE]" at bounding box center [110, 450] width 110 height 49
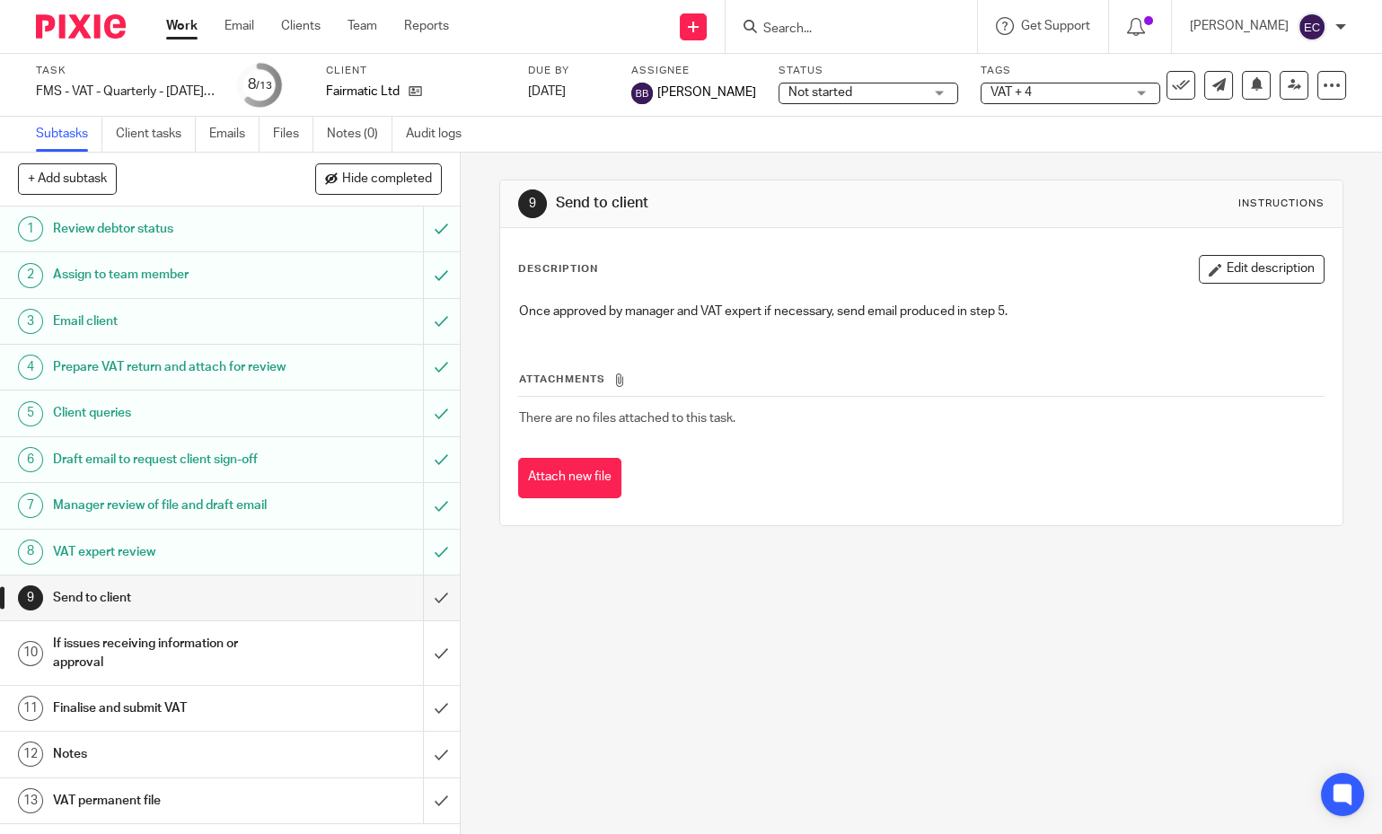
click at [1003, 90] on span "VAT + 4" at bounding box center [1010, 92] width 41 height 13
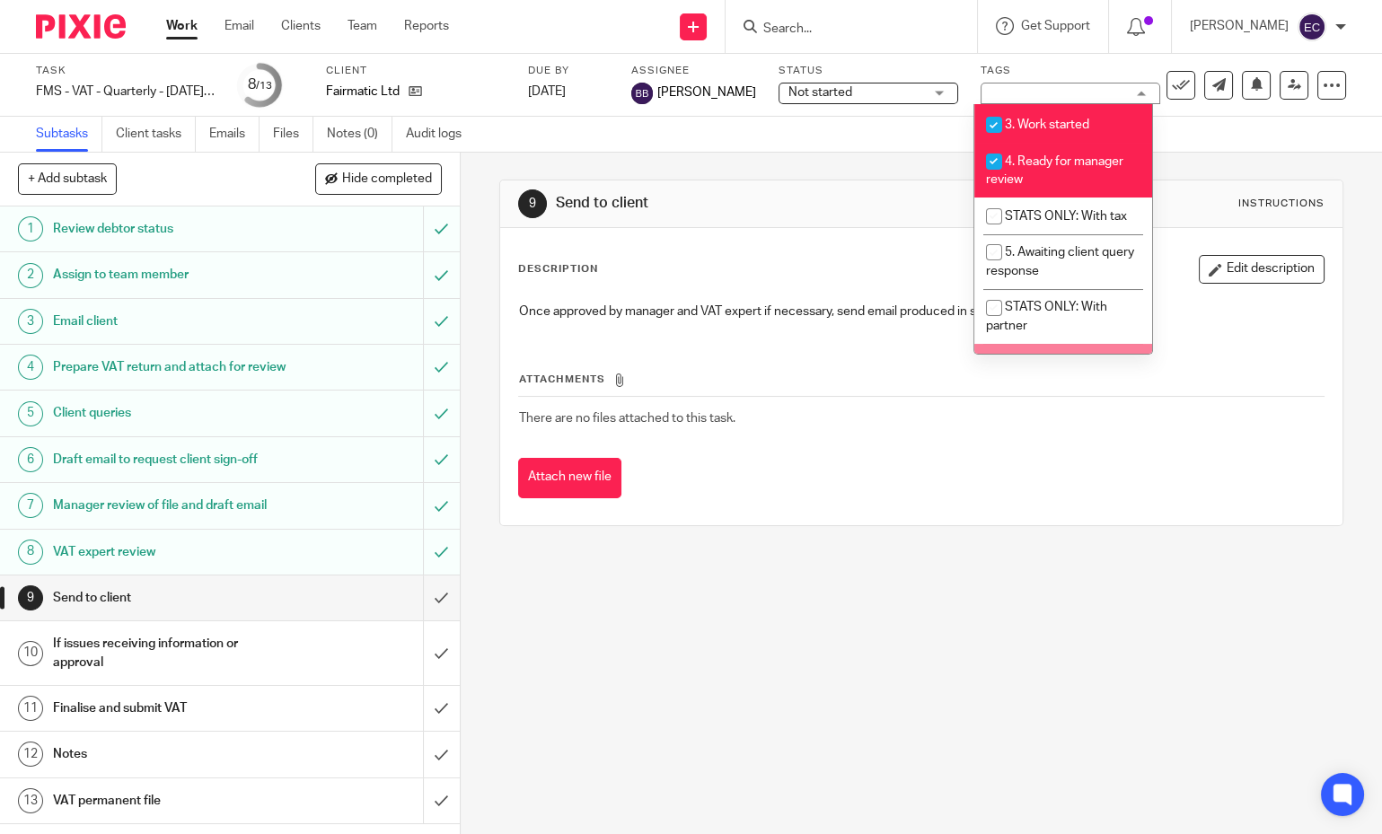
scroll to position [498, 0]
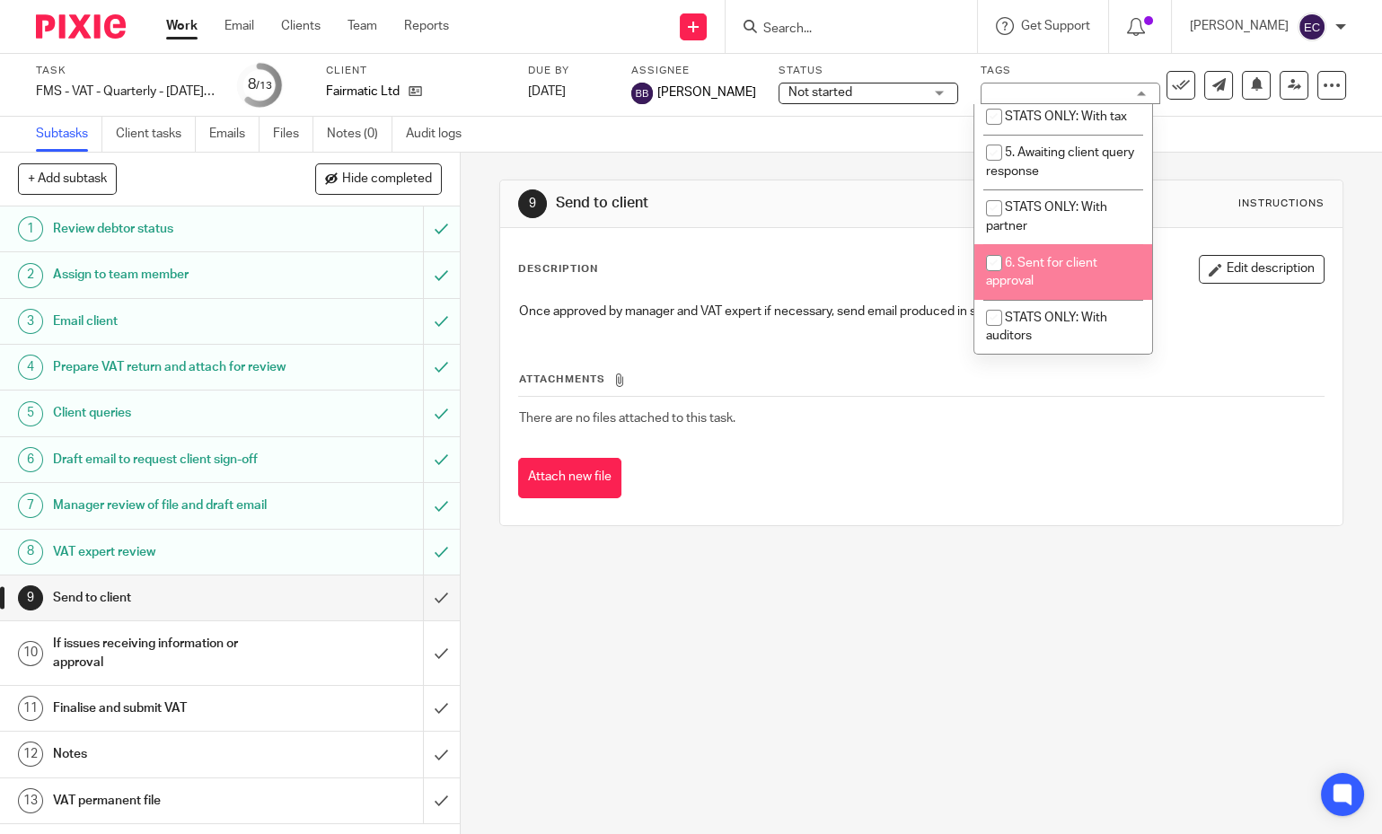
click at [1055, 273] on span "6. Sent for client approval" at bounding box center [1041, 272] width 111 height 31
checkbox input "true"
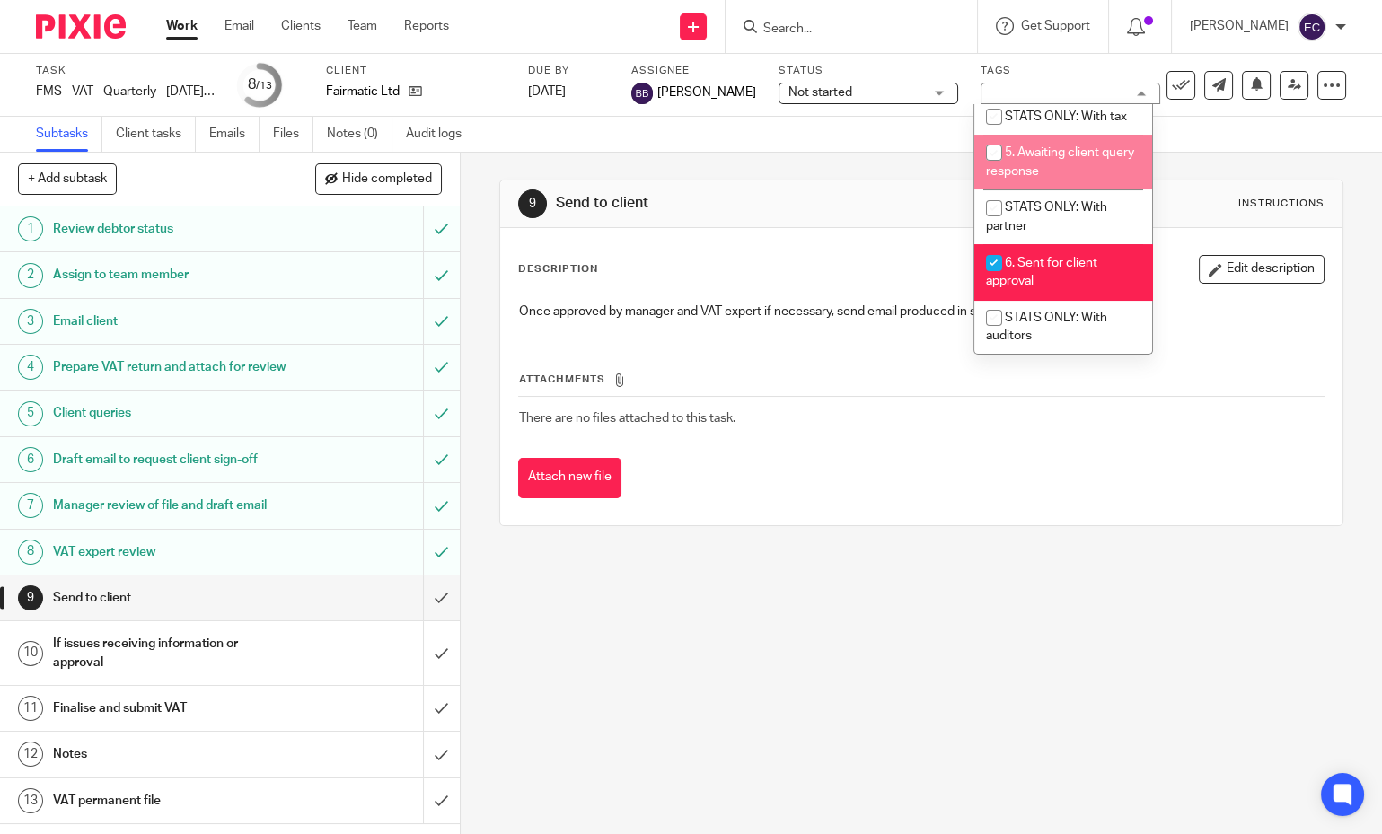
click at [72, 22] on img at bounding box center [81, 26] width 90 height 24
